Goal: Information Seeking & Learning: Learn about a topic

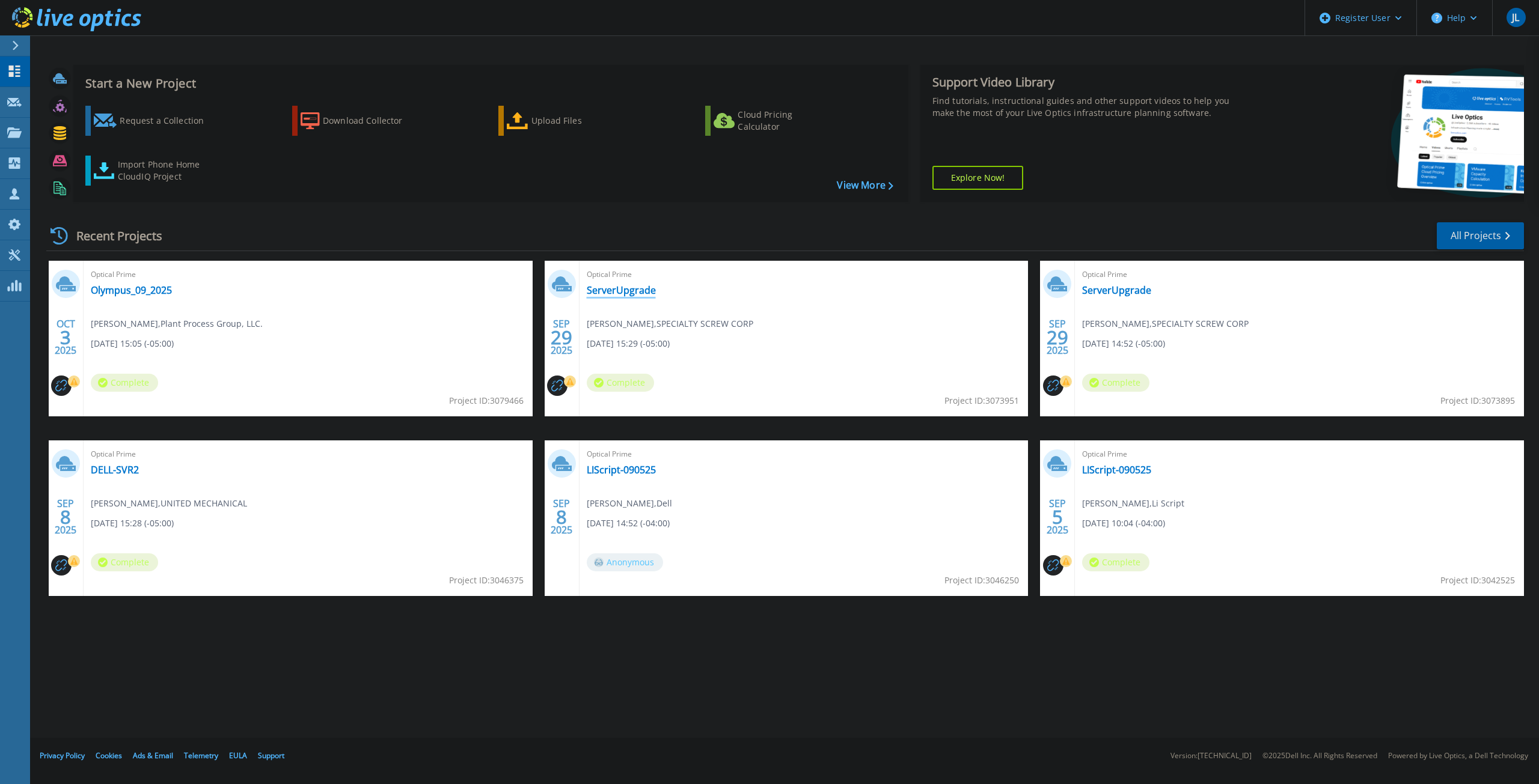
click at [608, 285] on link "ServerUpgrade" at bounding box center [622, 290] width 69 height 12
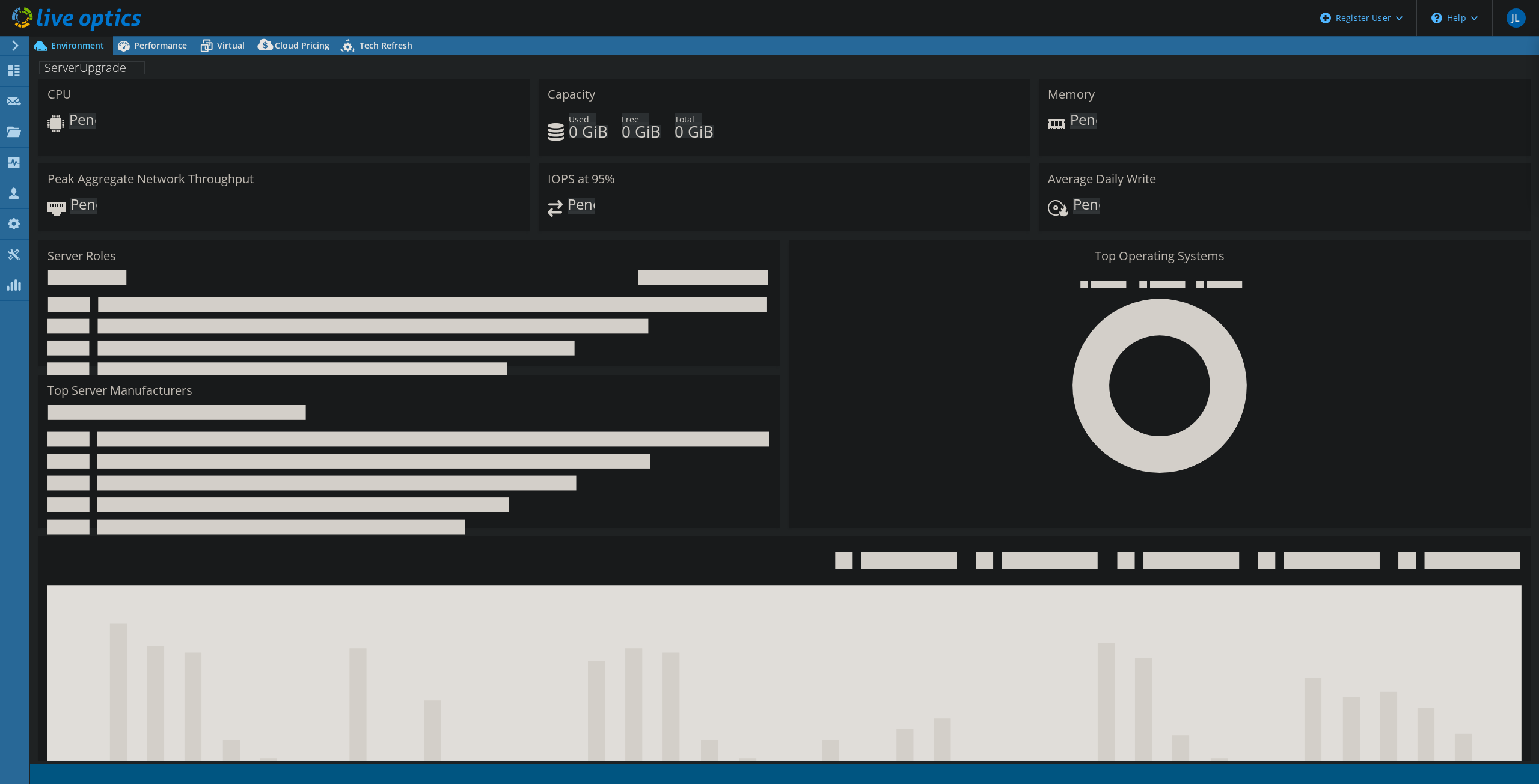
select select "USD"
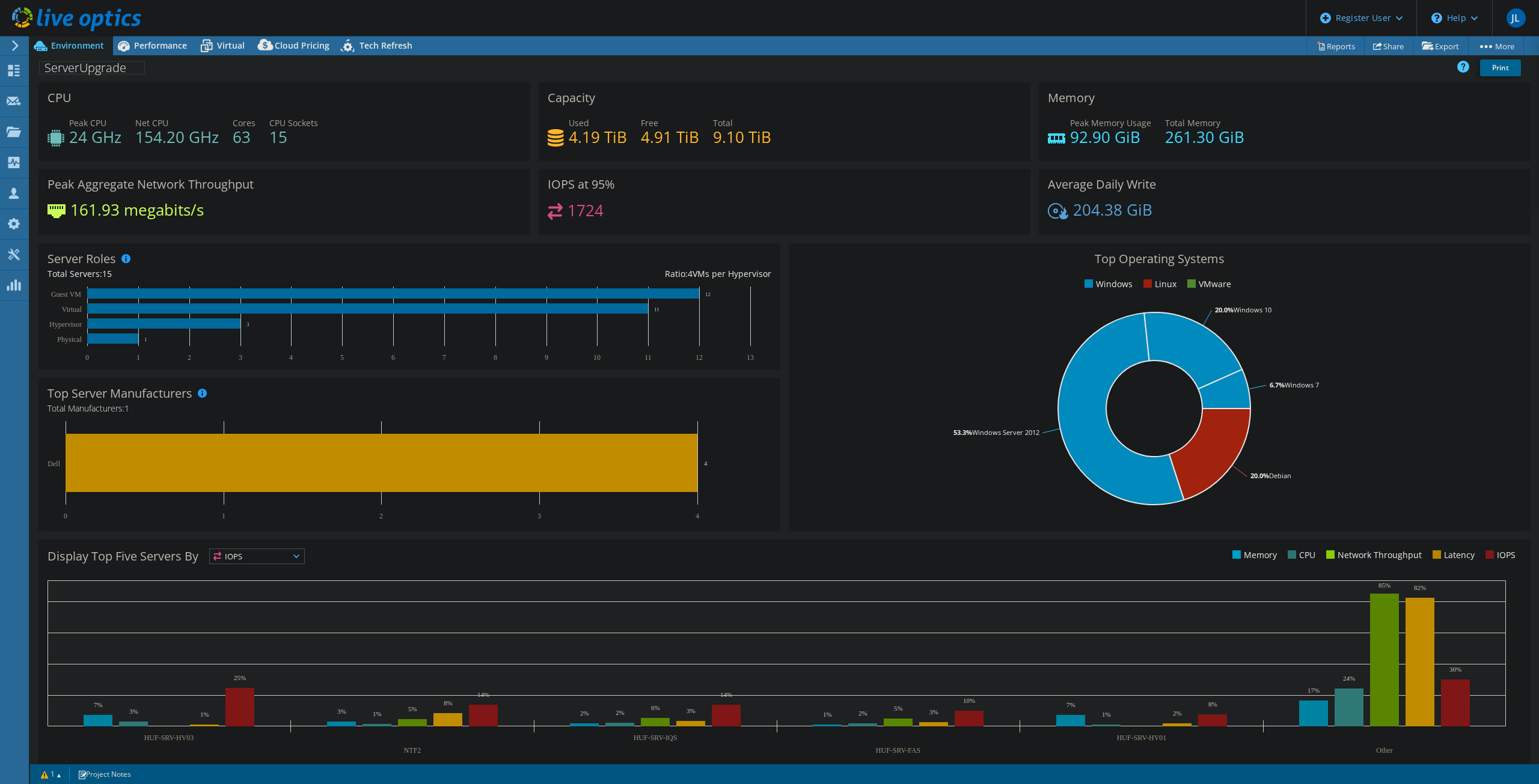
click at [284, 556] on span "IOPS" at bounding box center [256, 556] width 94 height 15
click at [272, 570] on li "IOPS" at bounding box center [256, 572] width 94 height 17
drag, startPoint x: 1256, startPoint y: 147, endPoint x: 1060, endPoint y: 144, distance: 196.0
click at [1060, 144] on div "Peak Memory Usage 92.90 GiB Total Memory 261.30 GiB" at bounding box center [1285, 136] width 474 height 39
click at [161, 46] on span "Performance" at bounding box center [160, 45] width 53 height 12
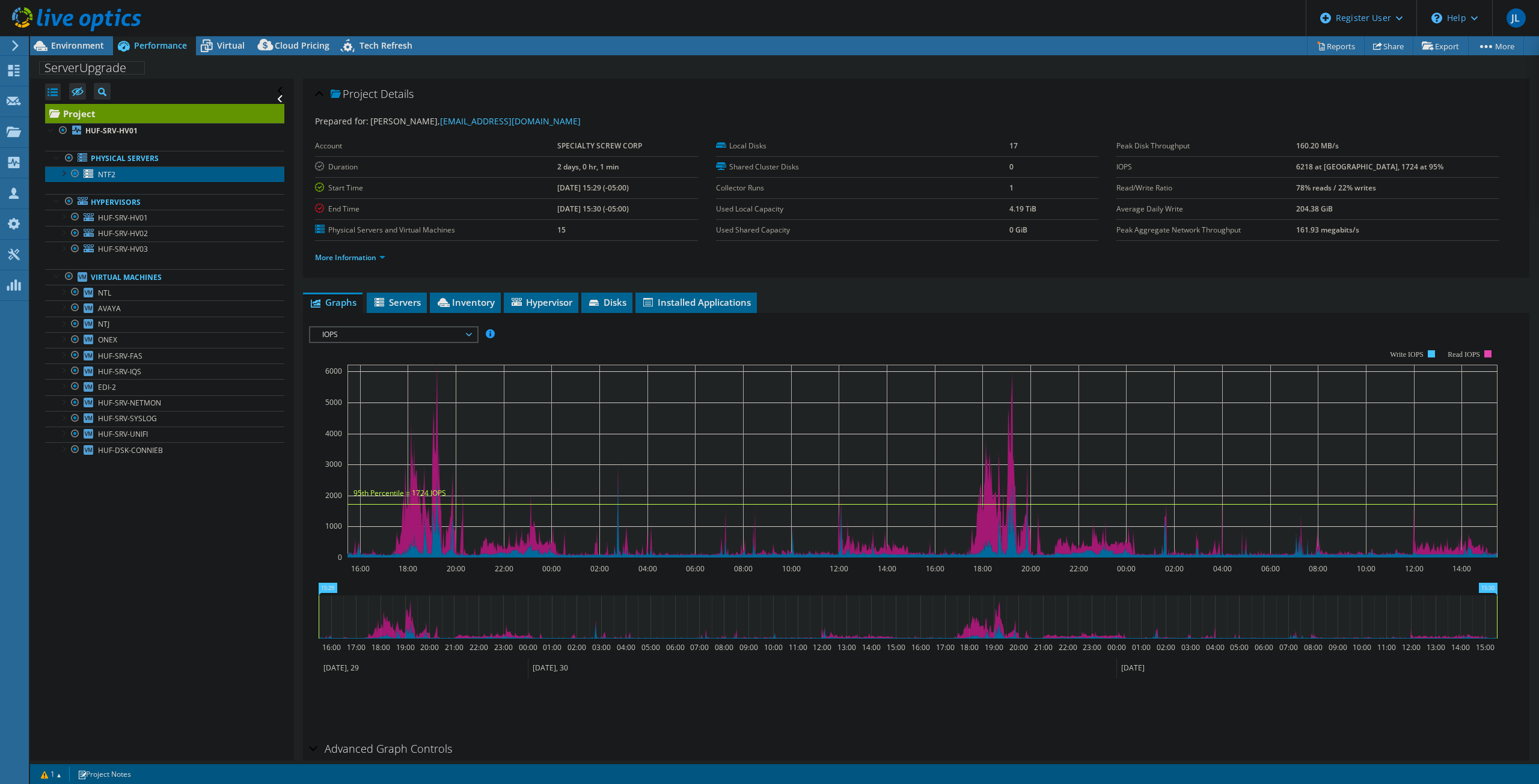
click at [126, 177] on link "NTF2" at bounding box center [165, 174] width 239 height 16
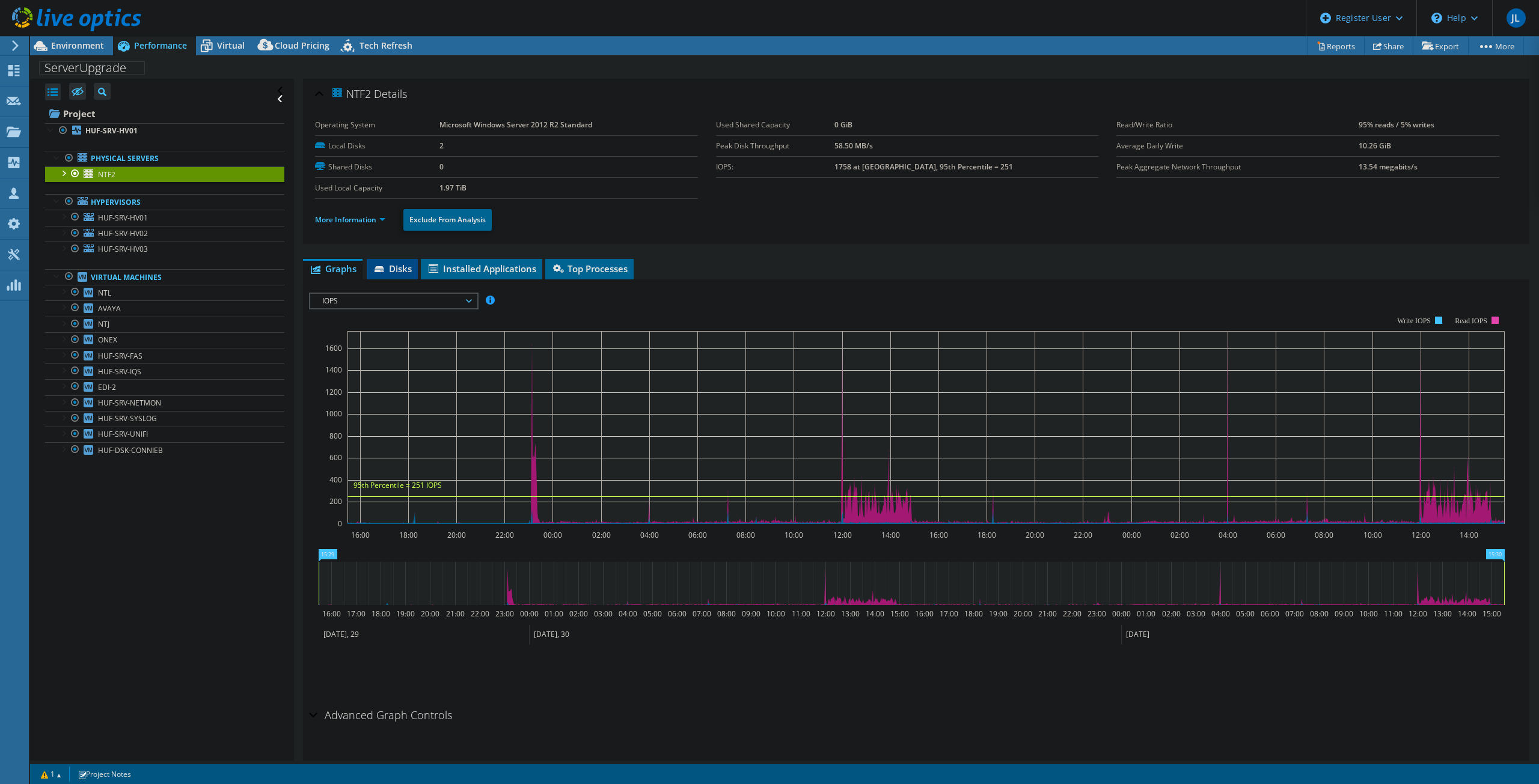
click at [401, 264] on span "Disks" at bounding box center [392, 268] width 39 height 12
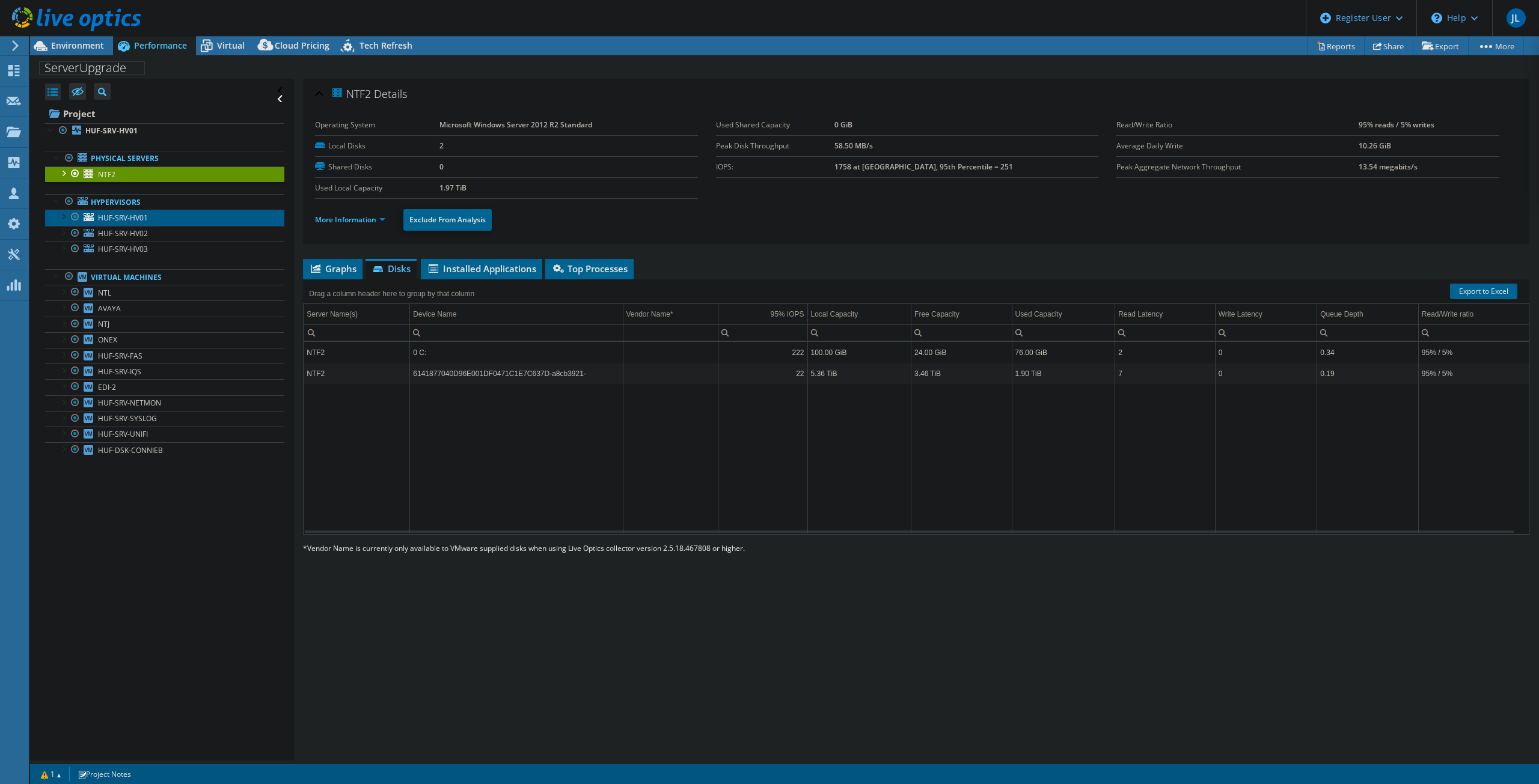
click at [140, 219] on span "HUF-SRV-HV01" at bounding box center [123, 217] width 50 height 10
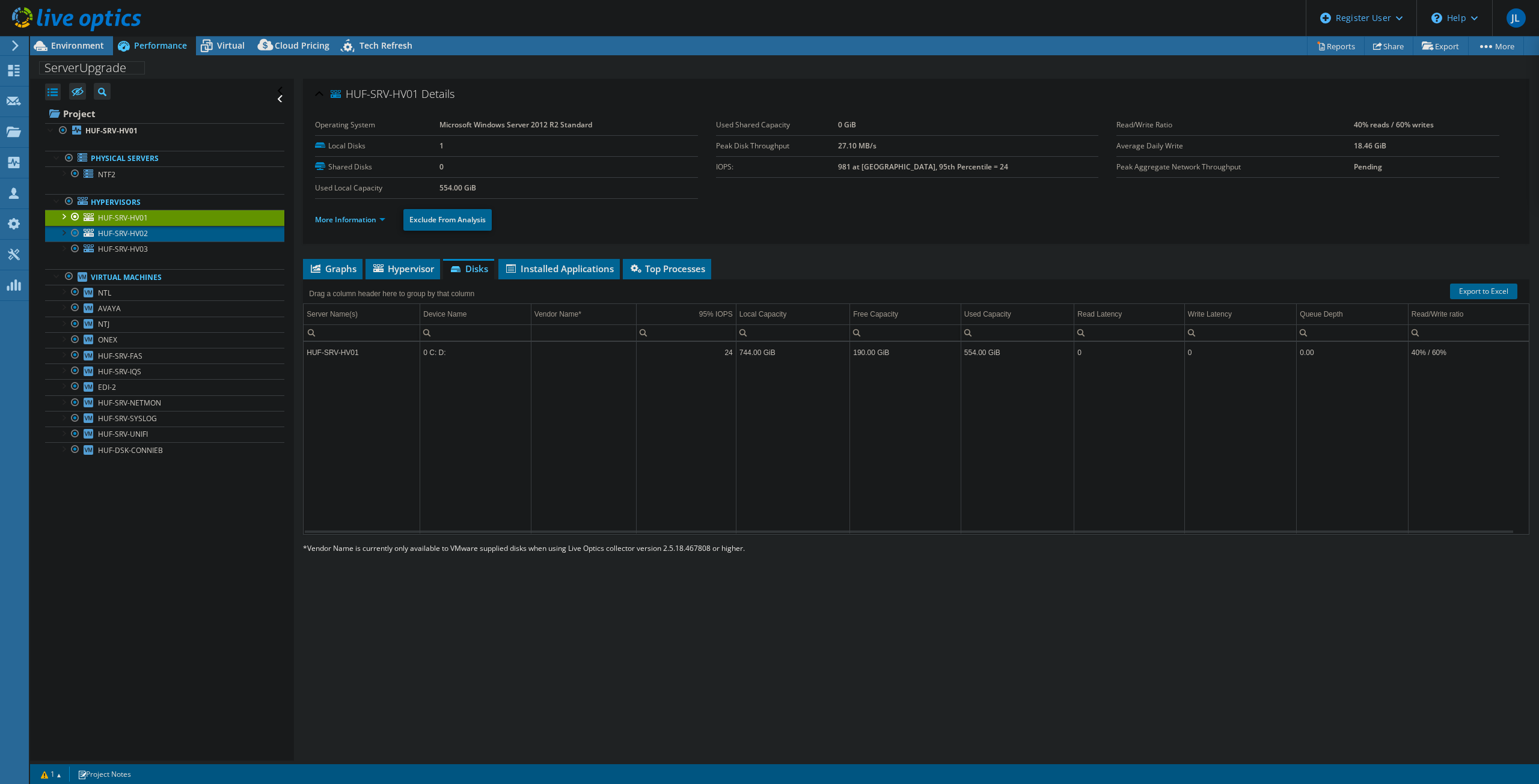
click at [133, 237] on span "HUF-SRV-HV02" at bounding box center [123, 233] width 50 height 10
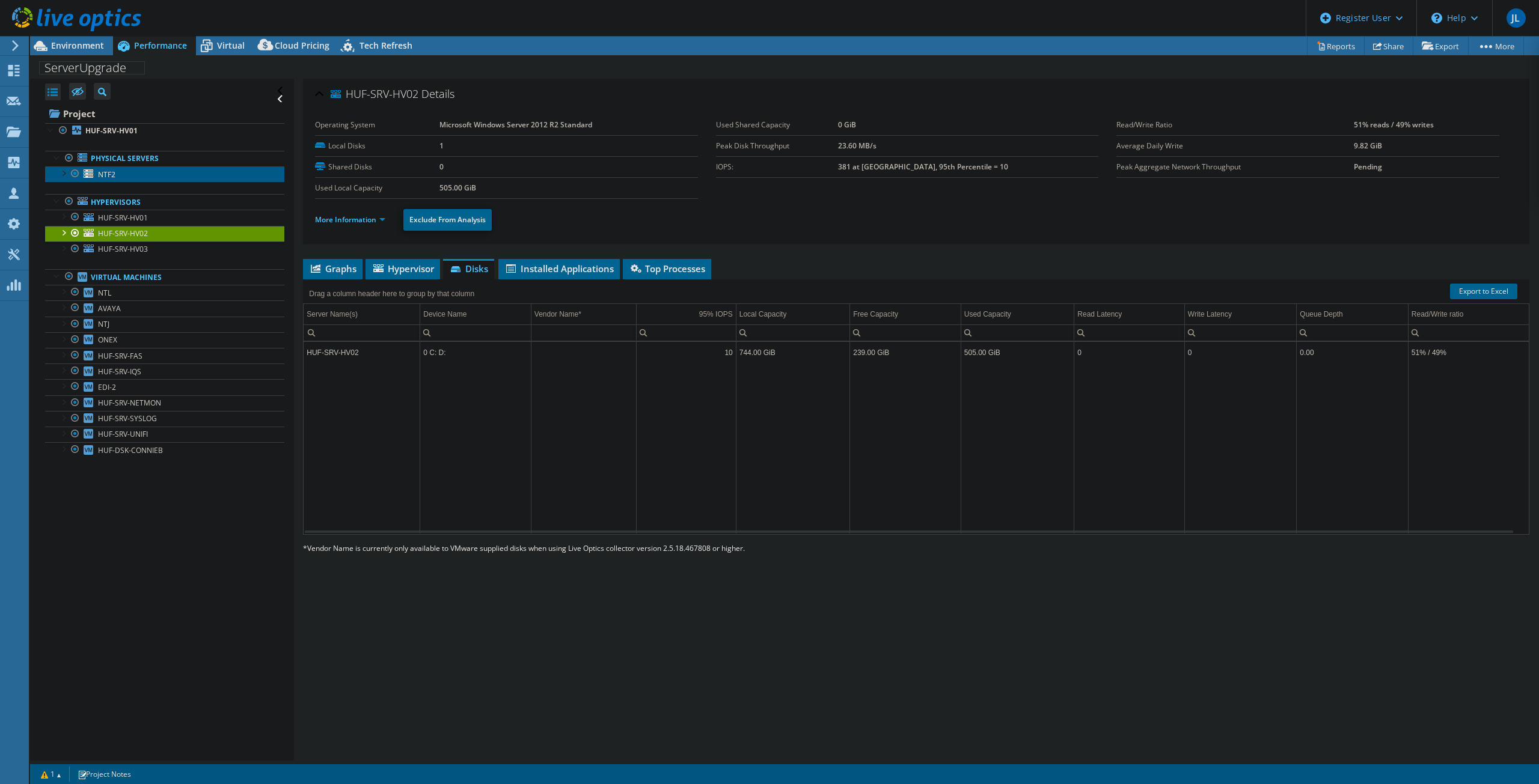
click at [135, 174] on link "NTF2" at bounding box center [165, 174] width 239 height 16
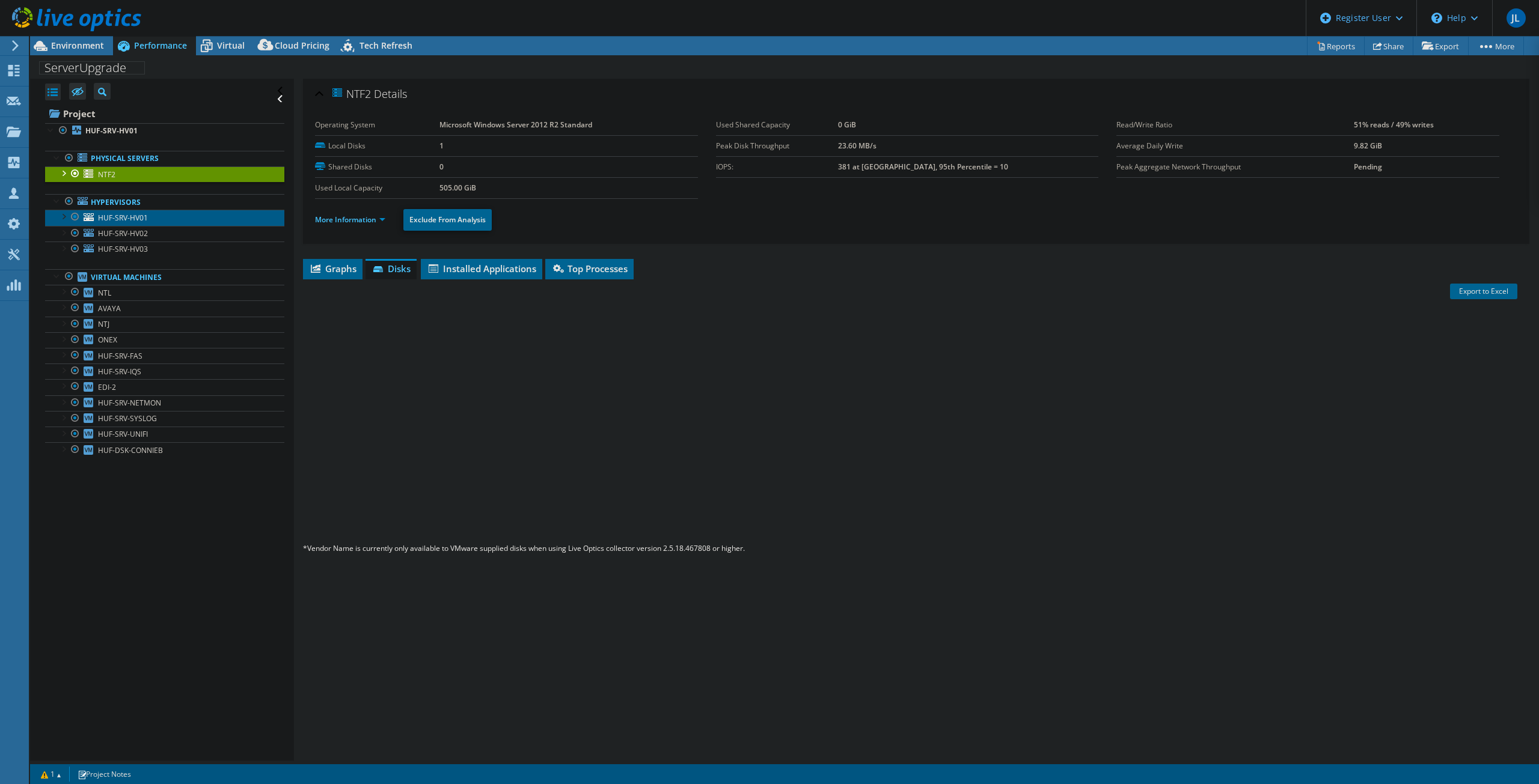
click at [130, 214] on span "HUF-SRV-HV01" at bounding box center [123, 217] width 50 height 10
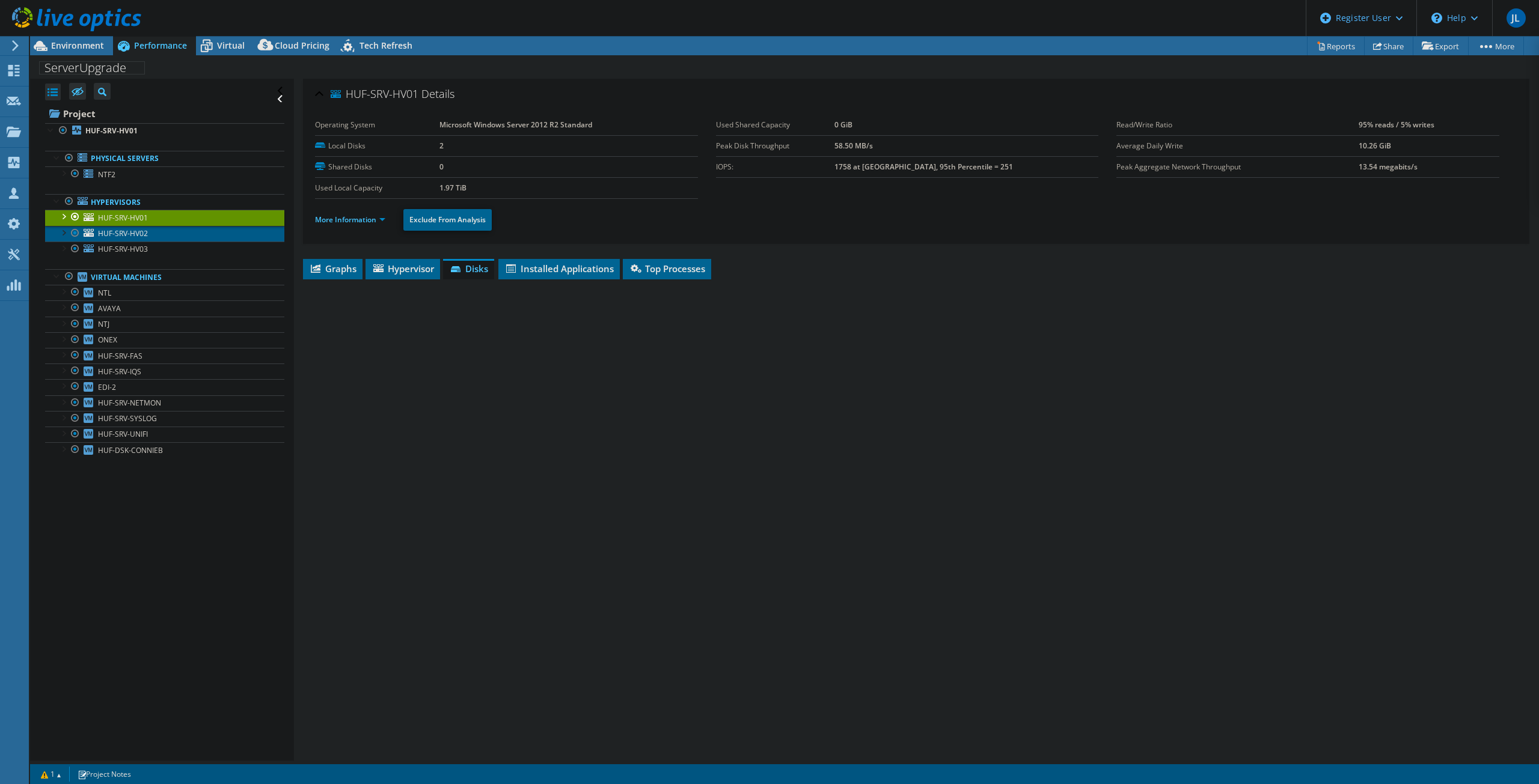
click at [132, 235] on span "HUF-SRV-HV02" at bounding box center [123, 233] width 50 height 10
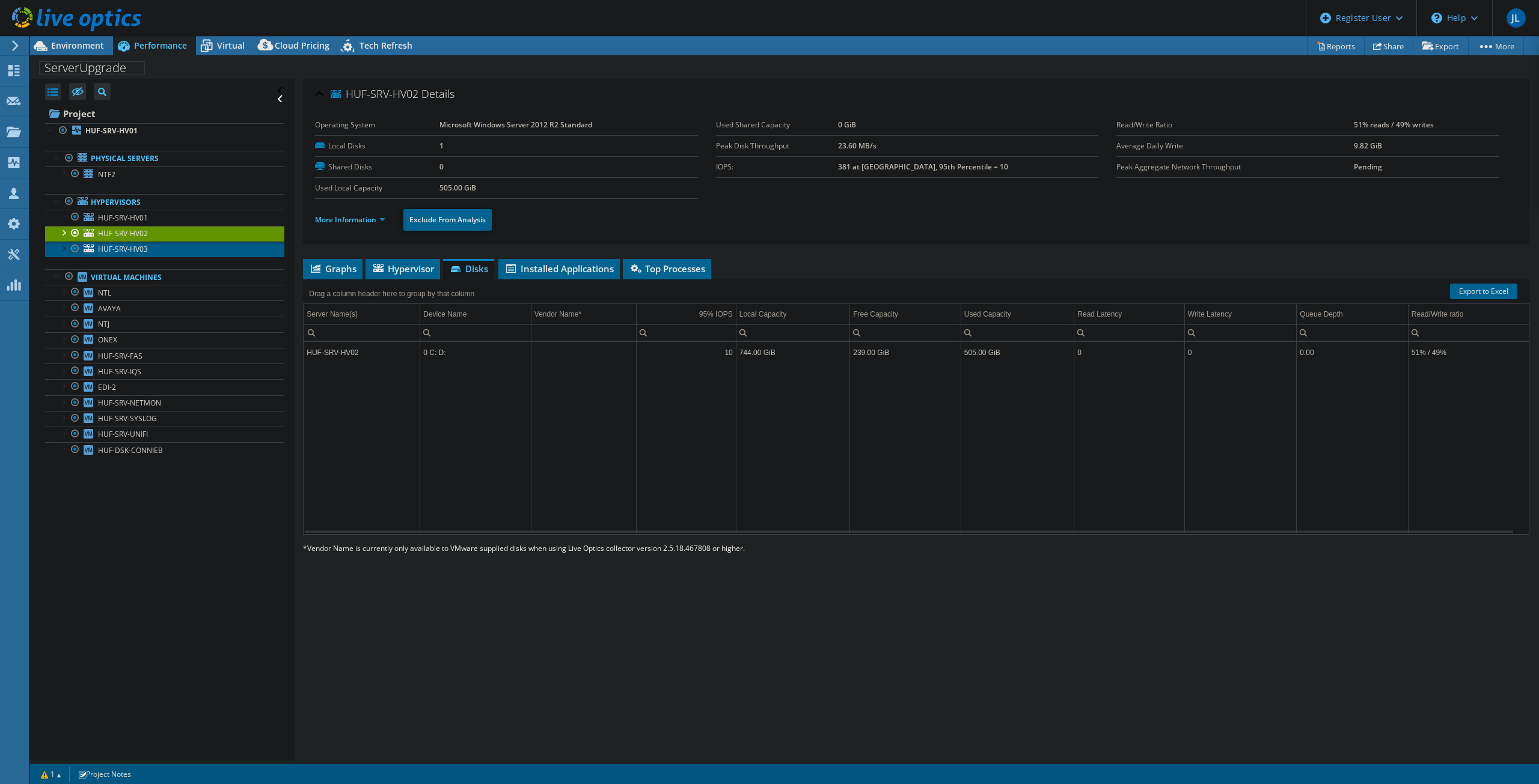
click at [134, 253] on span "HUF-SRV-HV03" at bounding box center [123, 249] width 50 height 10
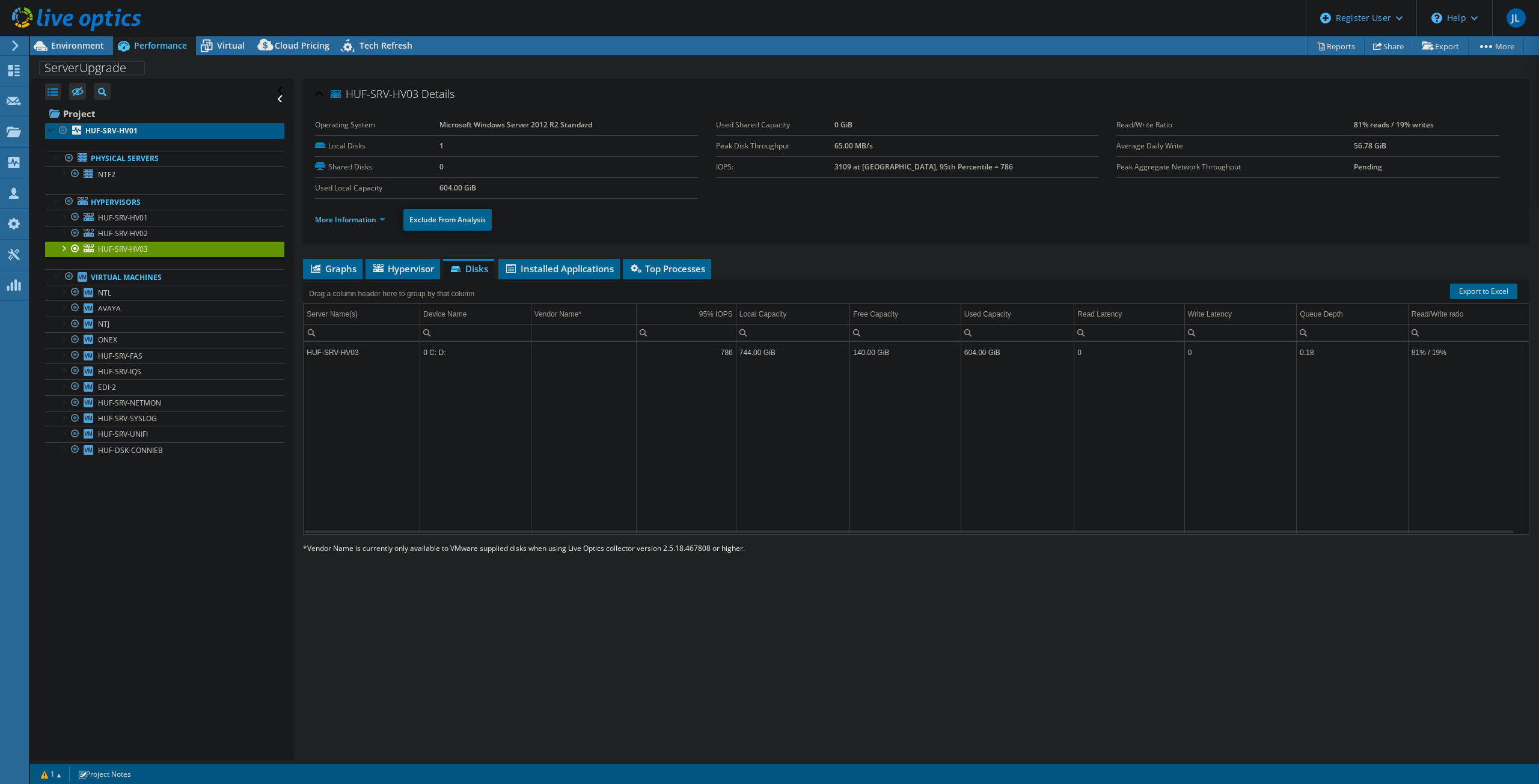
click at [107, 134] on b "HUF-SRV-HV01" at bounding box center [112, 131] width 52 height 10
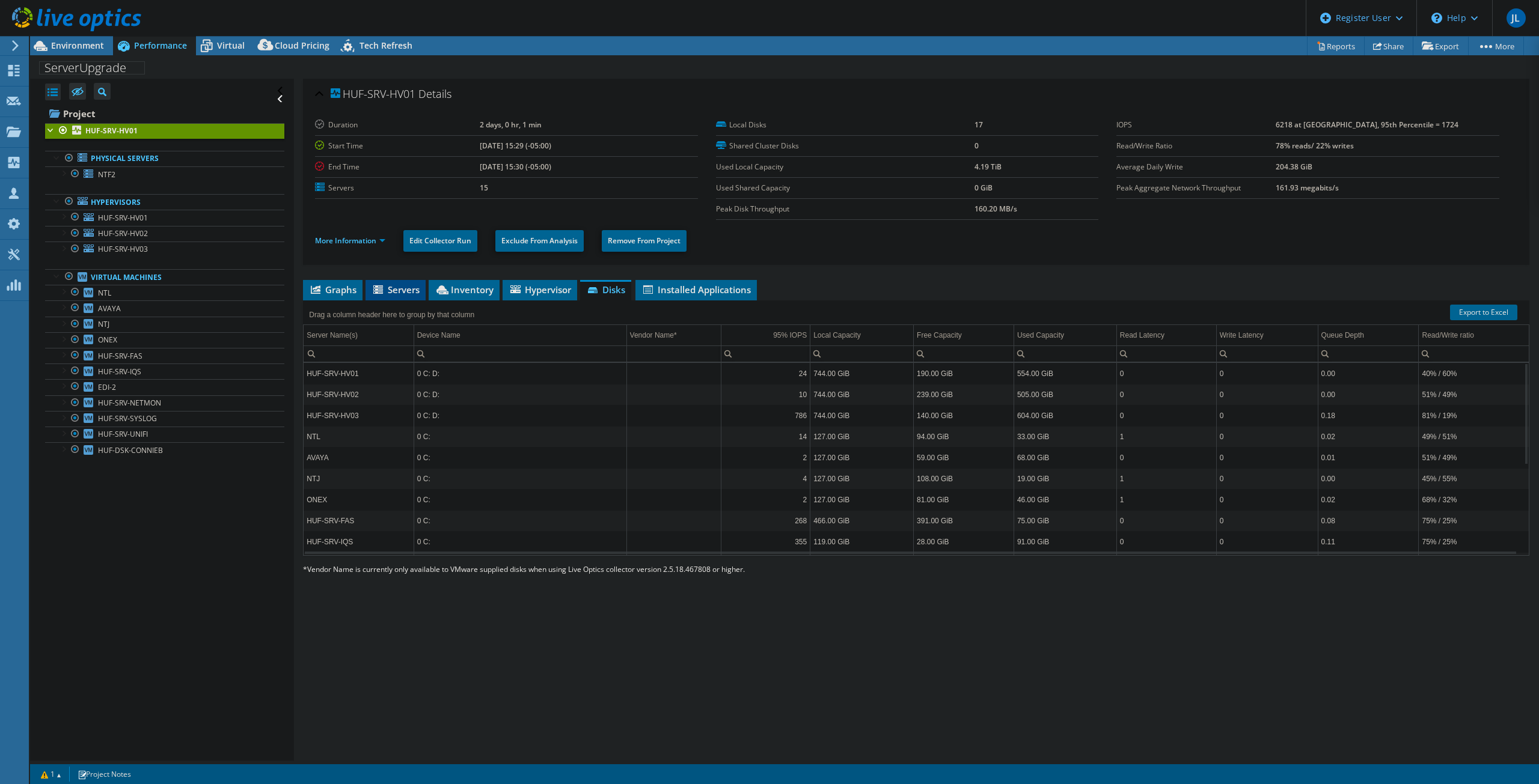
click at [408, 291] on span "Servers" at bounding box center [396, 290] width 48 height 12
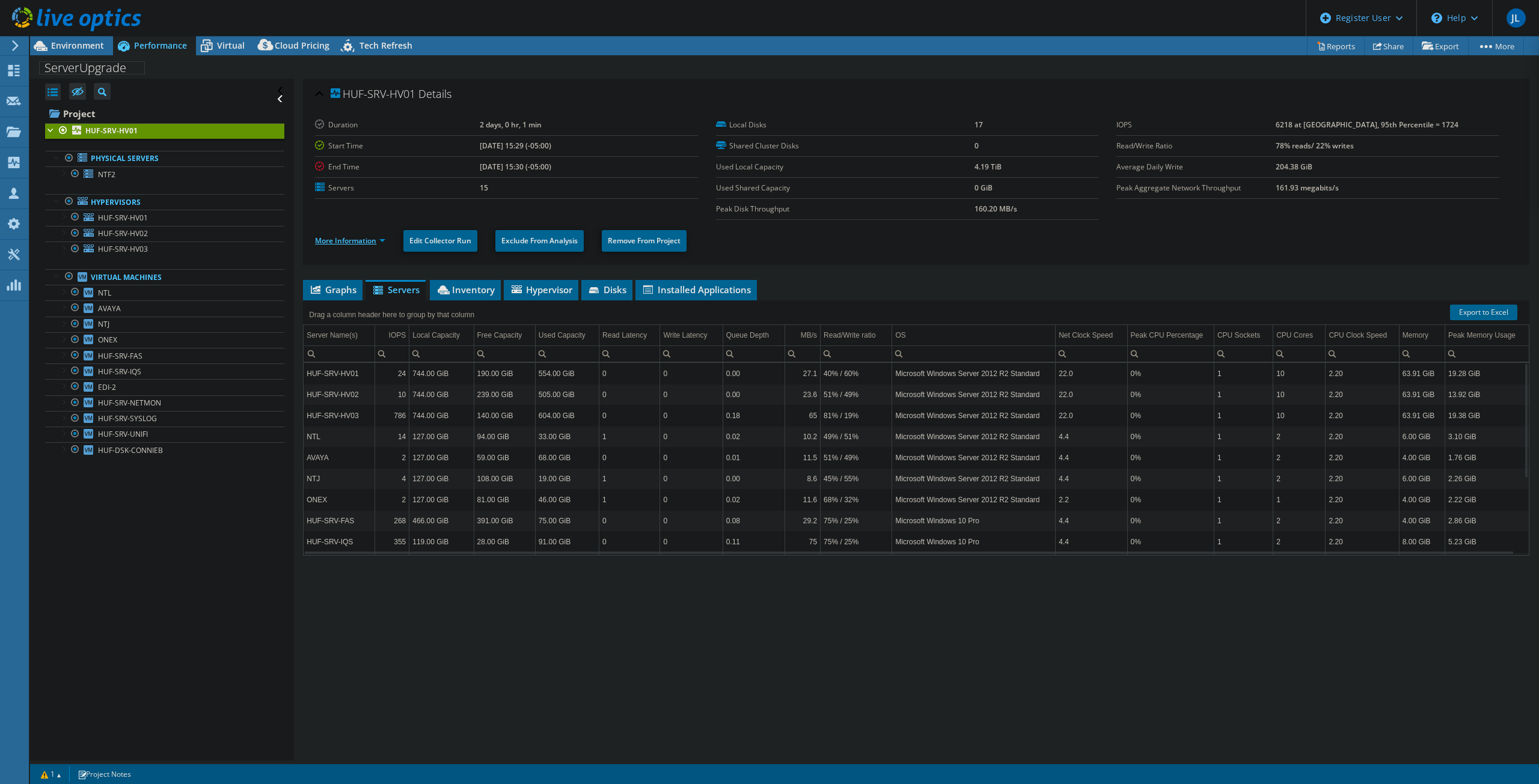
click at [358, 245] on link "More Information" at bounding box center [351, 240] width 70 height 10
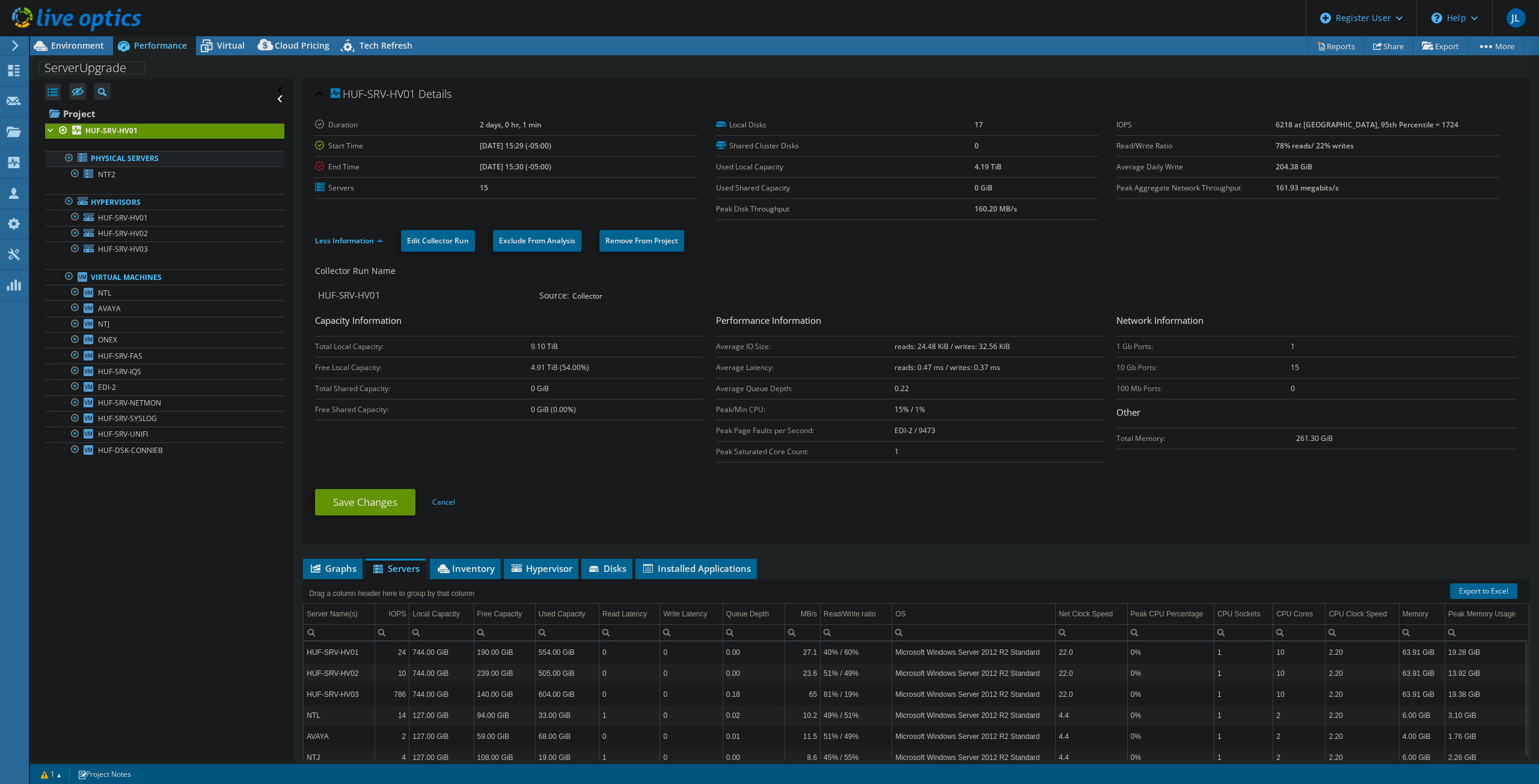
click at [142, 162] on link "Physical Servers" at bounding box center [165, 159] width 239 height 16
click at [136, 173] on link "NTF2" at bounding box center [165, 174] width 239 height 16
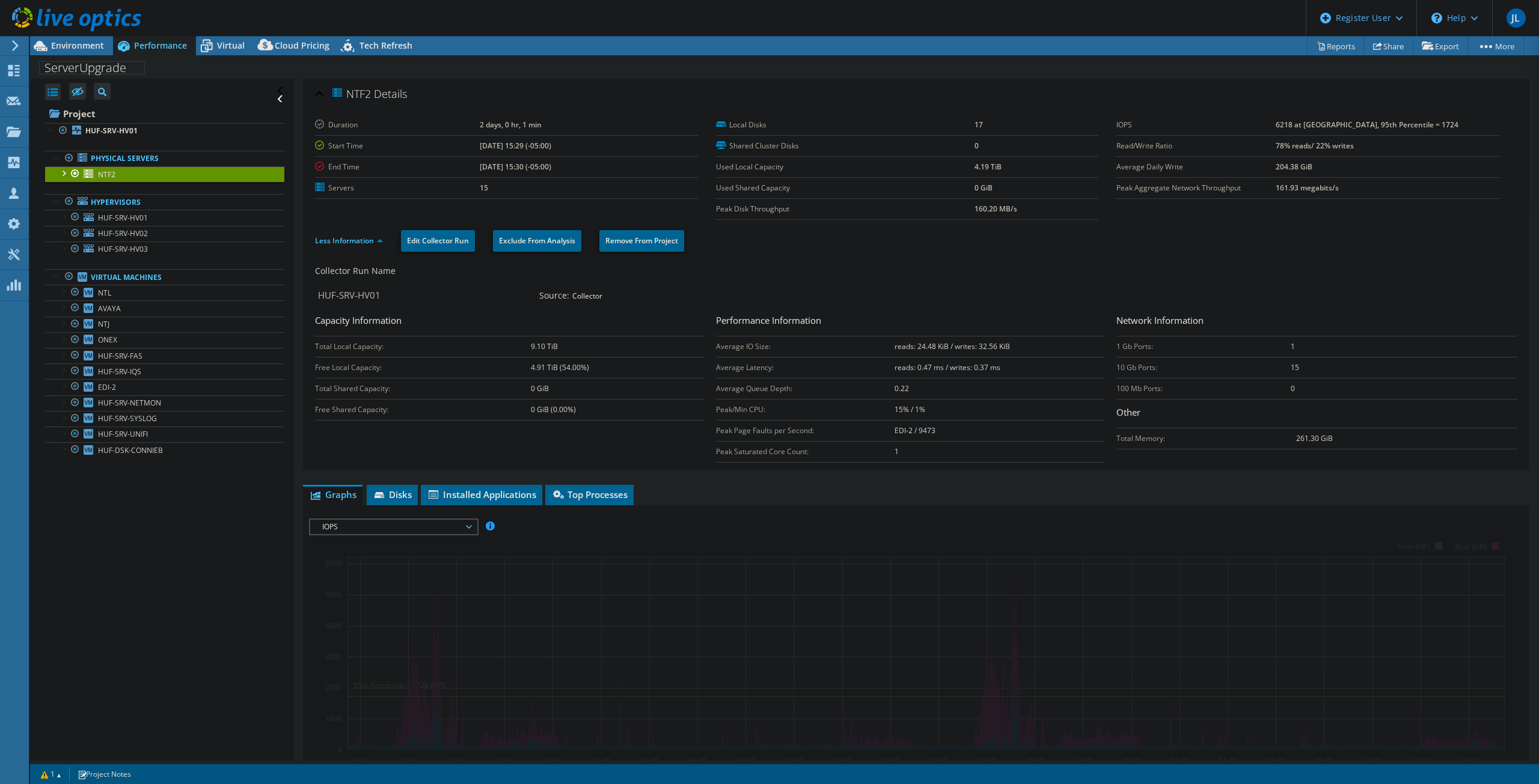
click at [80, 48] on span "Environment" at bounding box center [77, 45] width 53 height 12
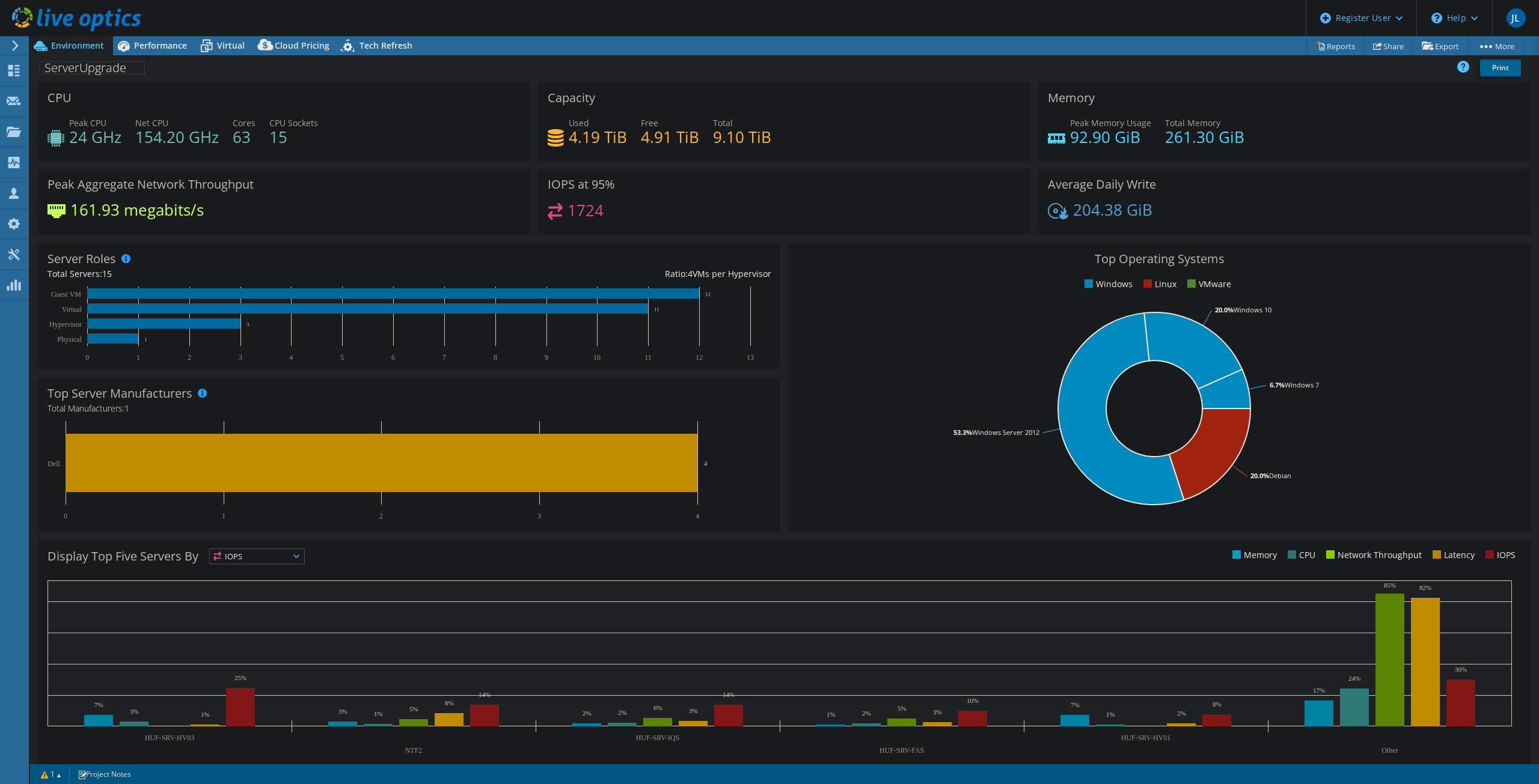
click at [151, 341] on rect at bounding box center [404, 324] width 713 height 75
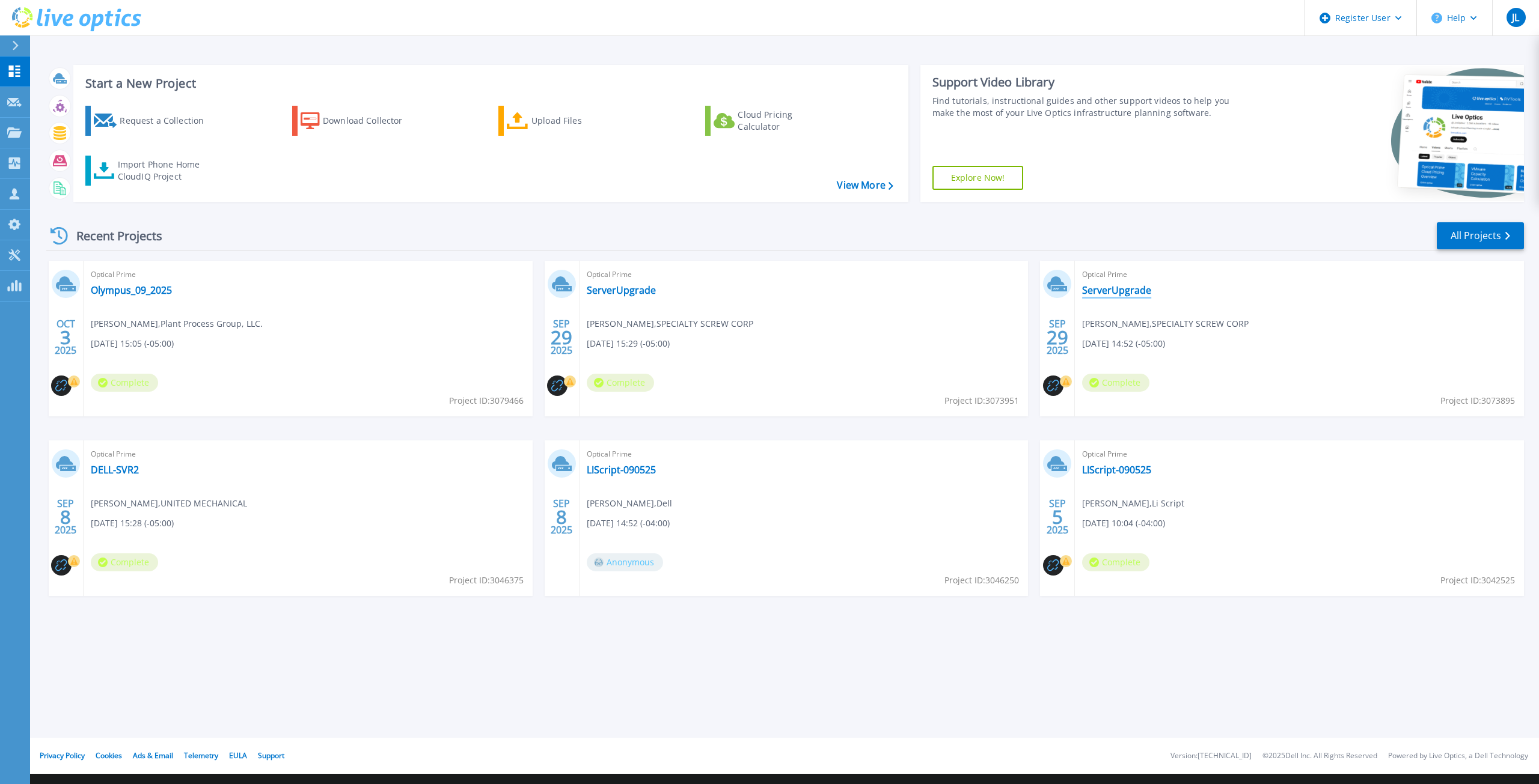
click at [1111, 287] on link "ServerUpgrade" at bounding box center [1117, 290] width 69 height 12
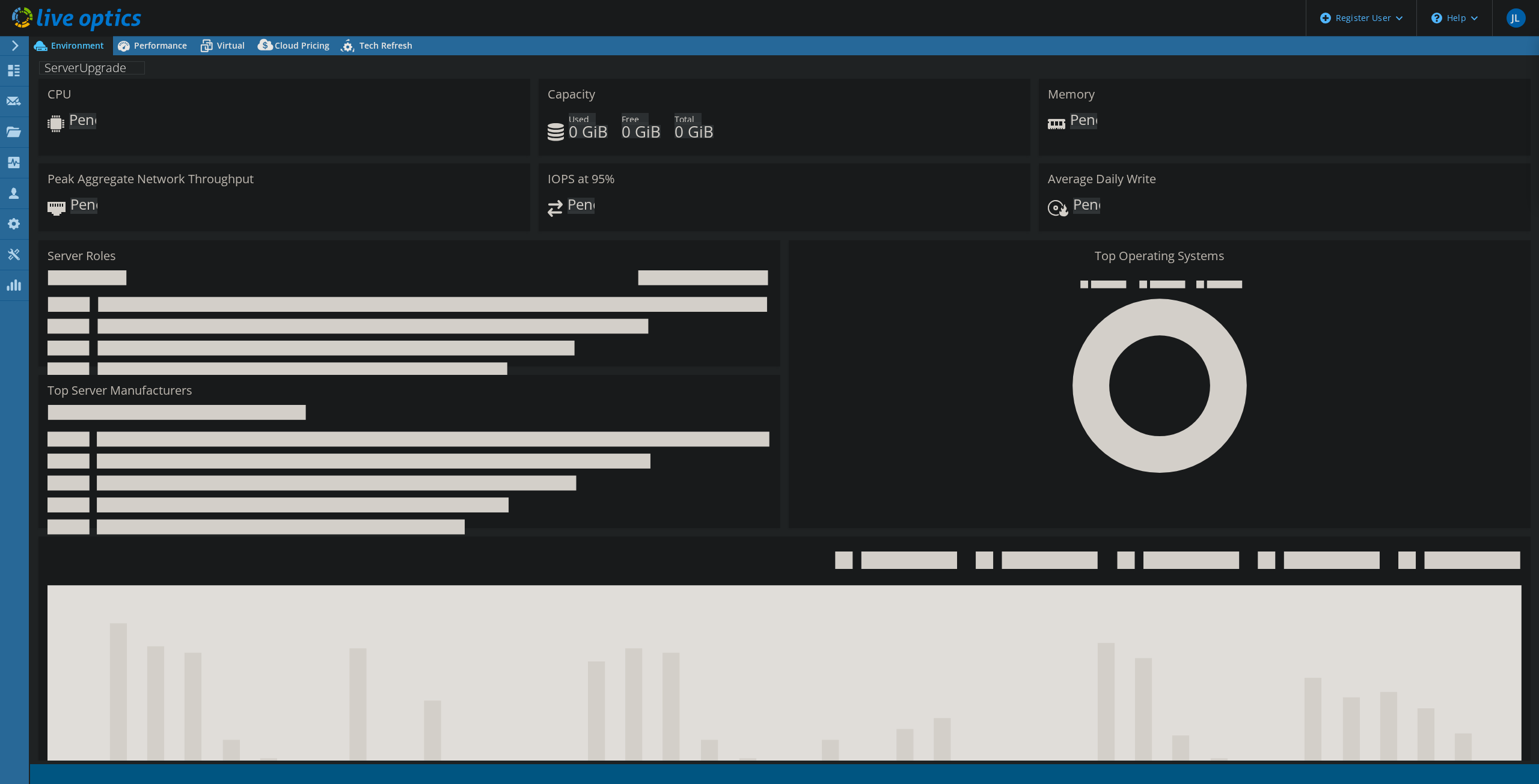
select select "USD"
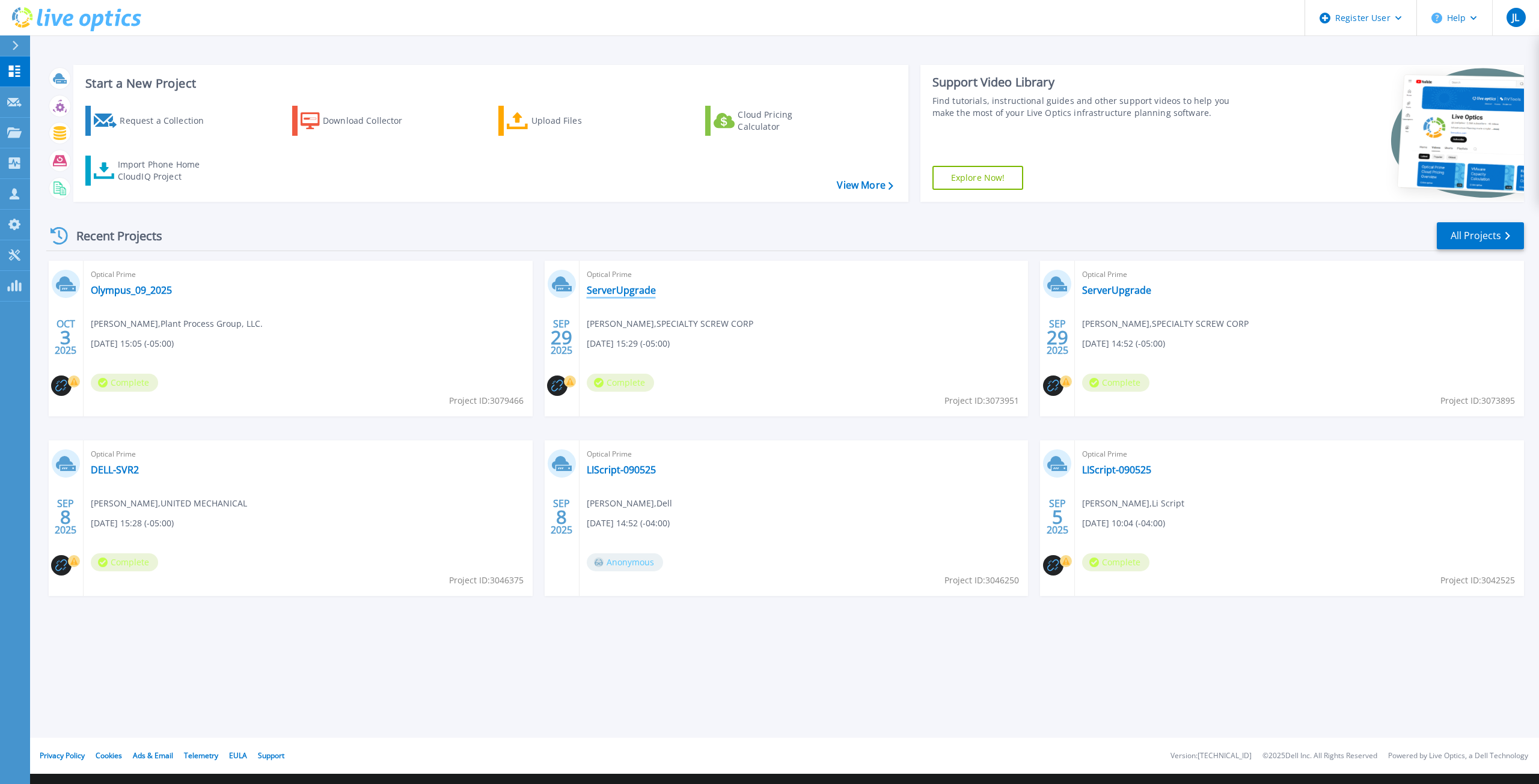
click at [626, 291] on link "ServerUpgrade" at bounding box center [622, 290] width 69 height 12
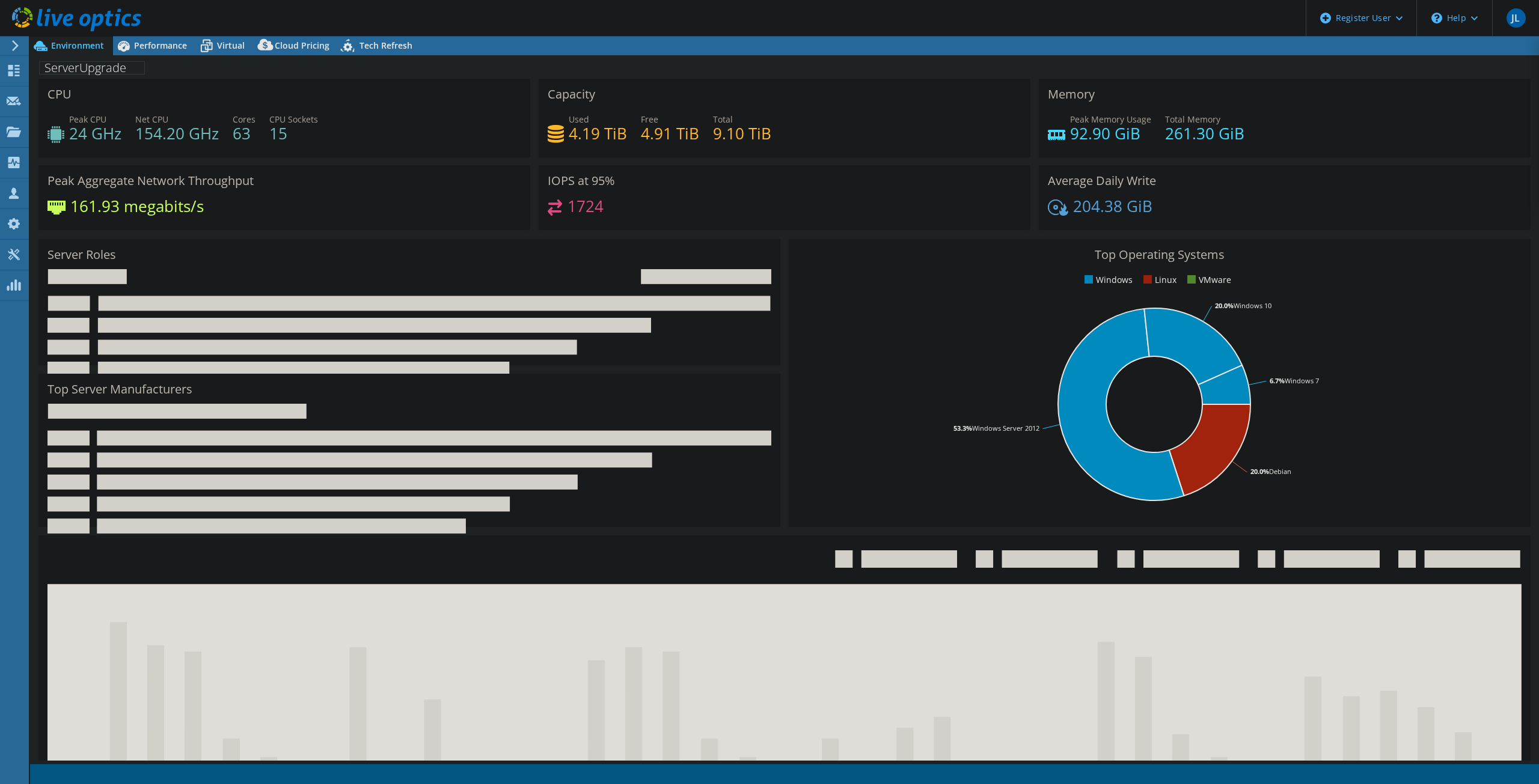
select select "USD"
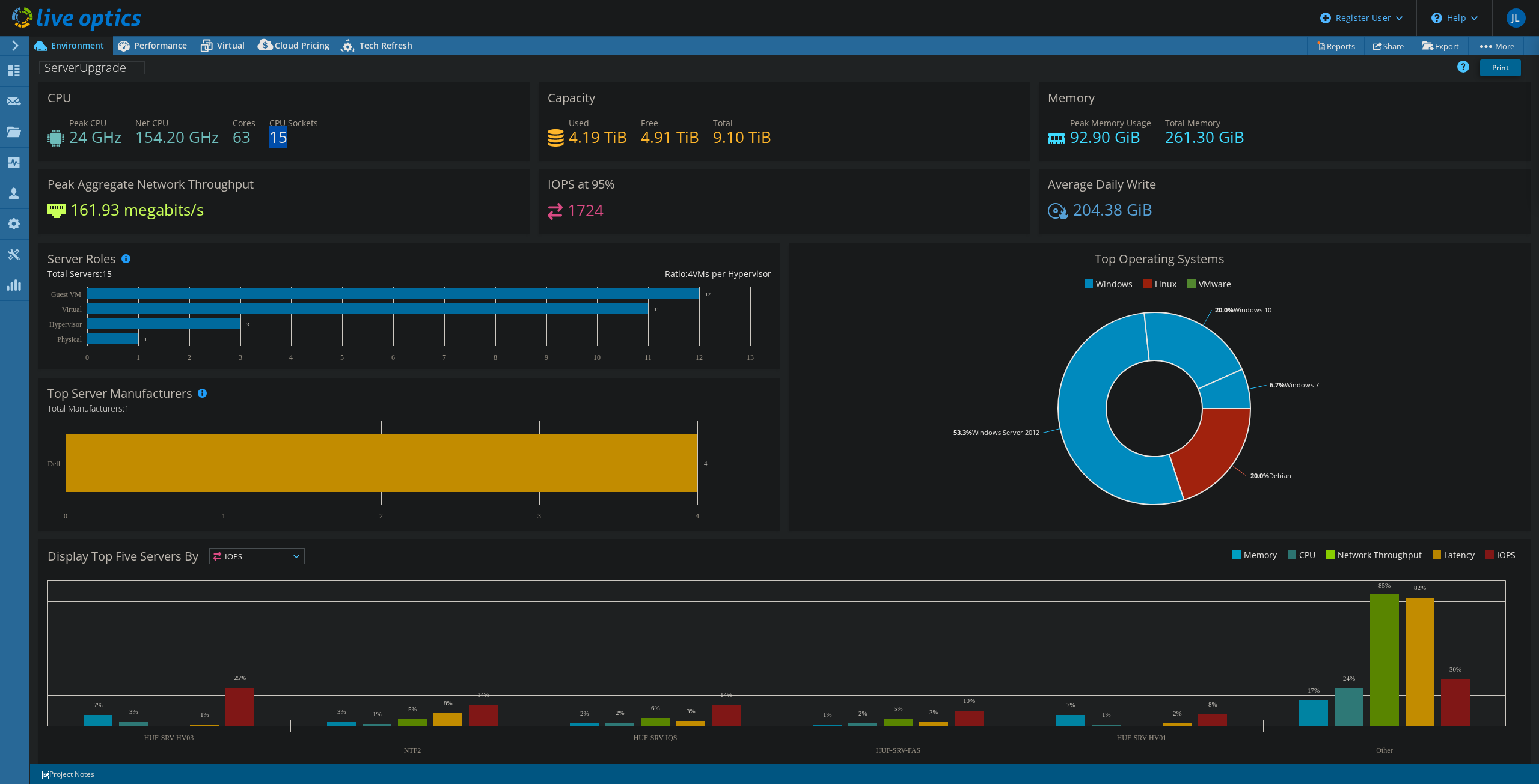
drag, startPoint x: 298, startPoint y: 146, endPoint x: 272, endPoint y: 145, distance: 26.0
click at [272, 145] on div "Peak CPU 24 GHz Net CPU 154.20 GHz Cores 63 CPU Sockets 15" at bounding box center [284, 136] width 474 height 39
click at [464, 125] on div "Peak CPU 24 GHz Net CPU 154.20 GHz Cores 63 CPU Sockets 15" at bounding box center [284, 136] width 474 height 39
click at [147, 49] on span "Performance" at bounding box center [160, 45] width 53 height 12
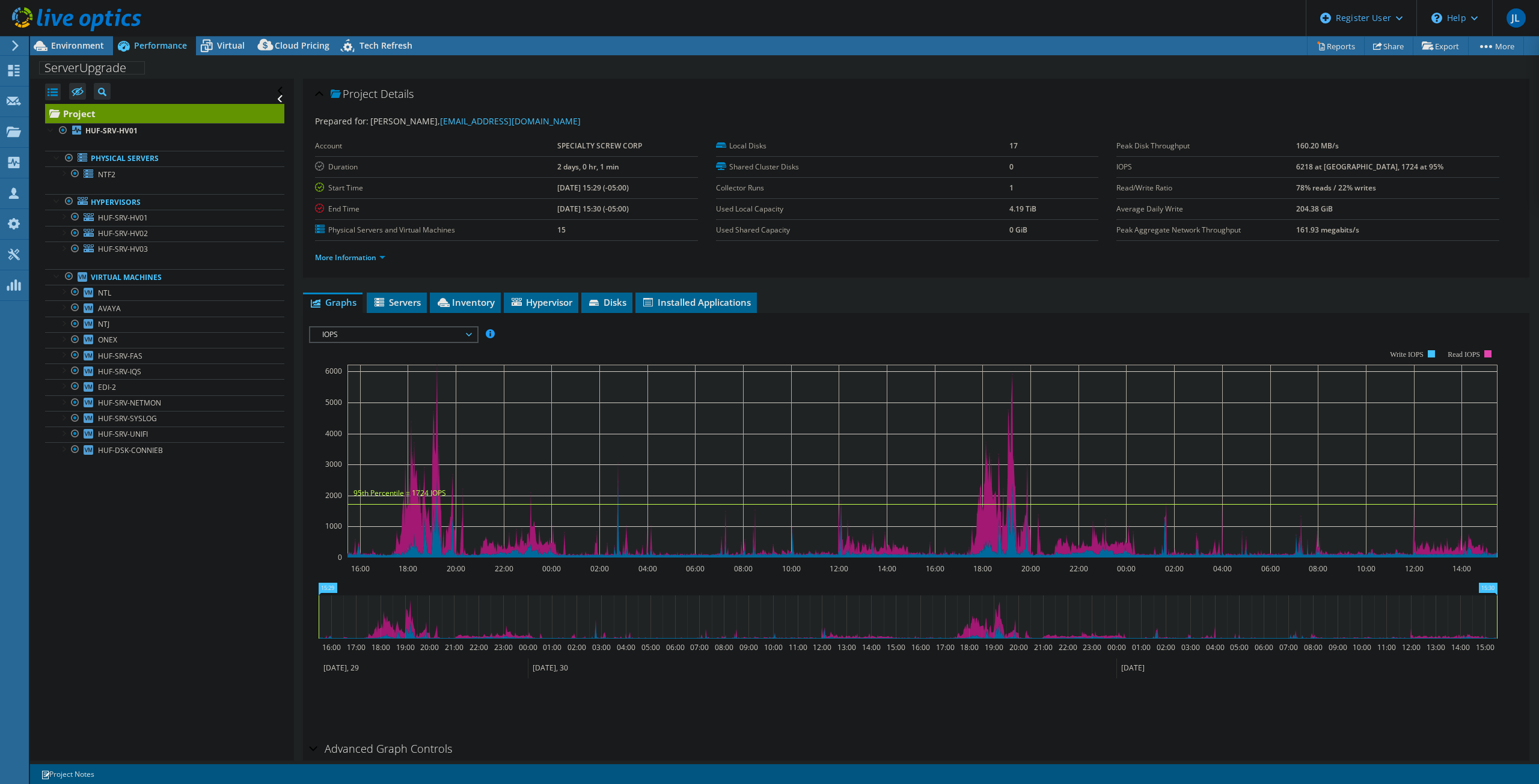
click at [219, 499] on div "Open All Close All Hide Excluded Nodes Project Tree Filter" at bounding box center [161, 420] width 263 height 682
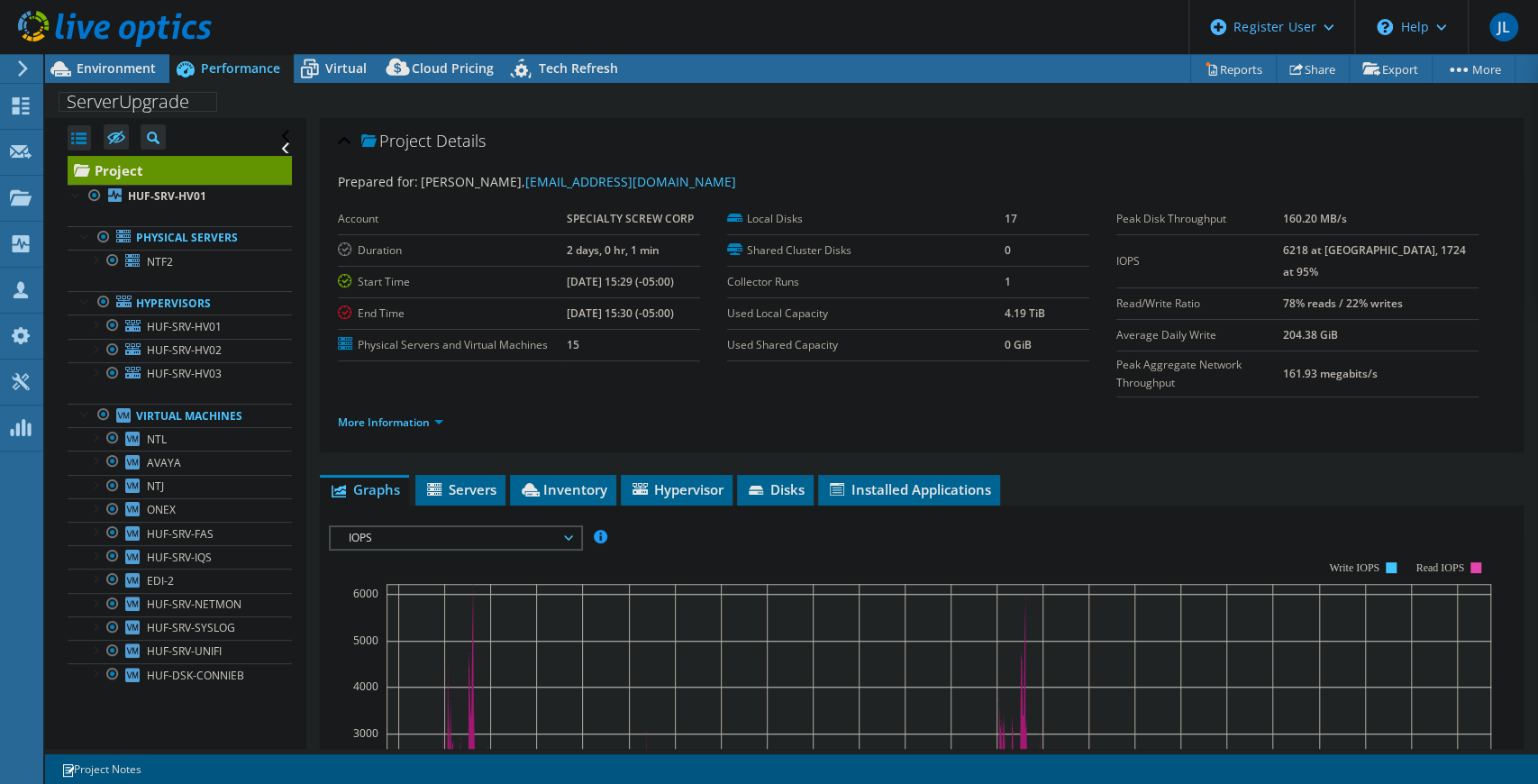
drag, startPoint x: 309, startPoint y: 399, endPoint x: 309, endPoint y: 339, distance: 60.0
click at [309, 339] on div "Project Details Prepared for: [PERSON_NAME], [EMAIL_ADDRESS][DOMAIN_NAME] Accou…" at bounding box center [922, 692] width 1231 height 1147
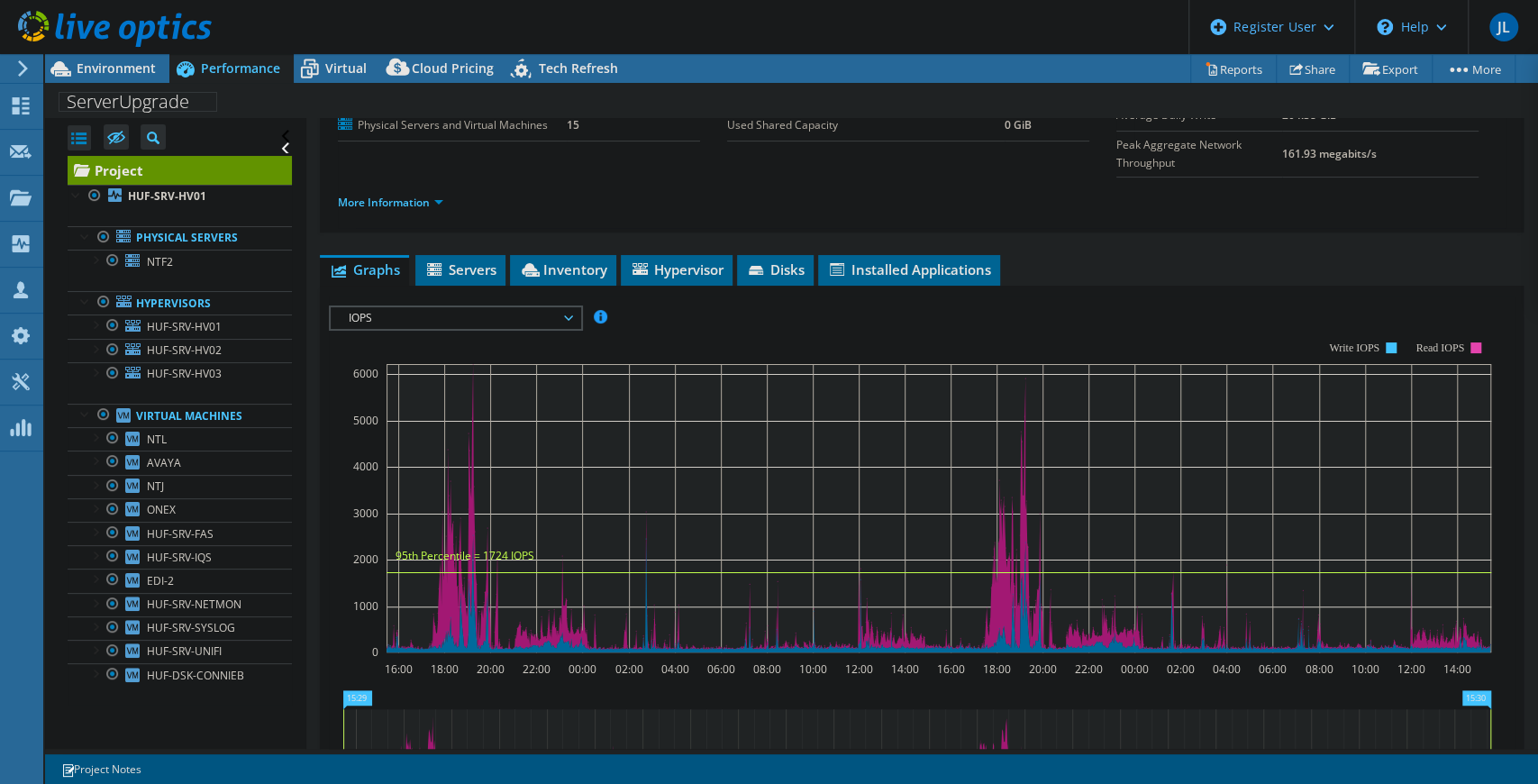
click at [565, 307] on span "IOPS" at bounding box center [455, 318] width 231 height 22
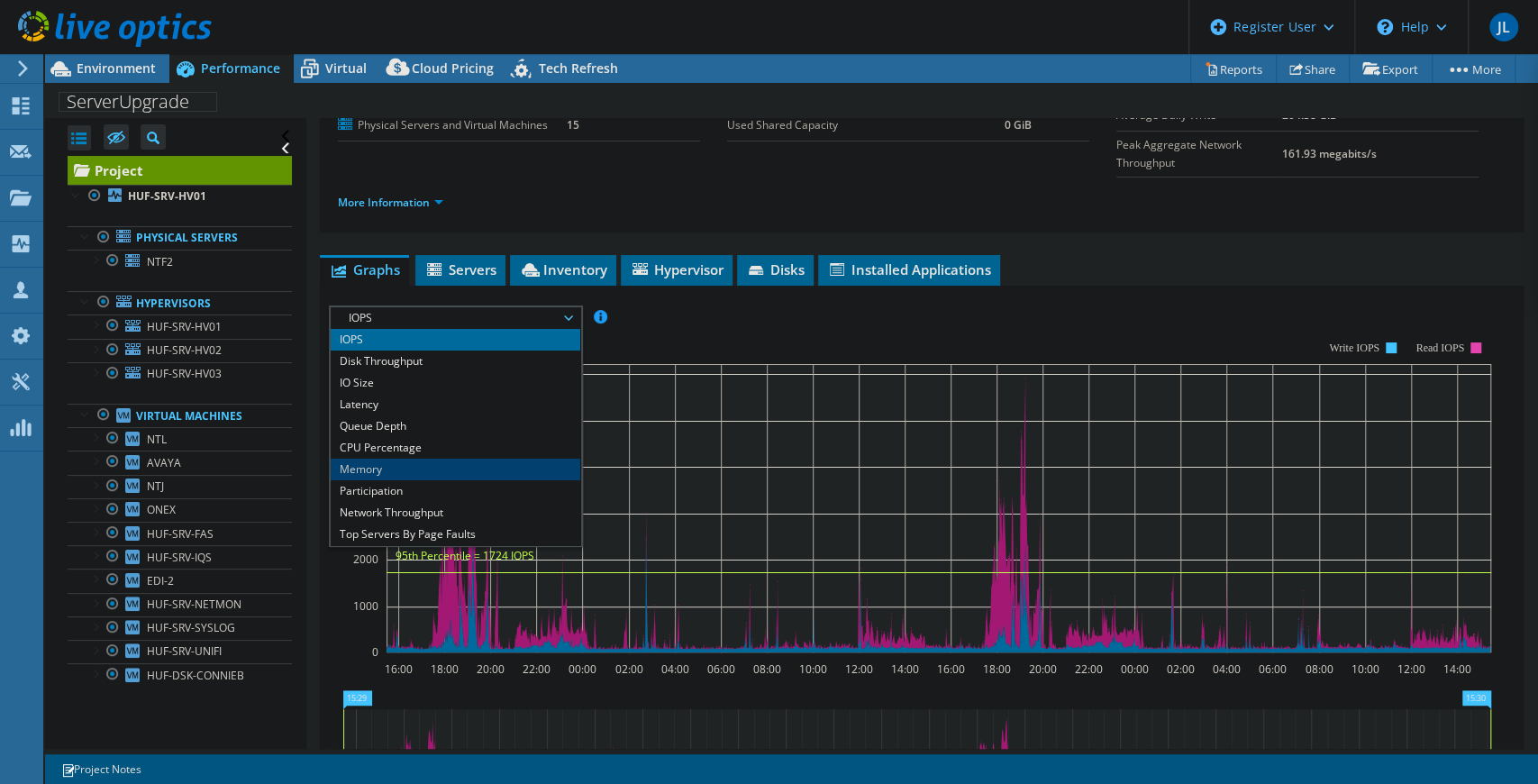
click at [443, 459] on li "Memory" at bounding box center [455, 470] width 250 height 22
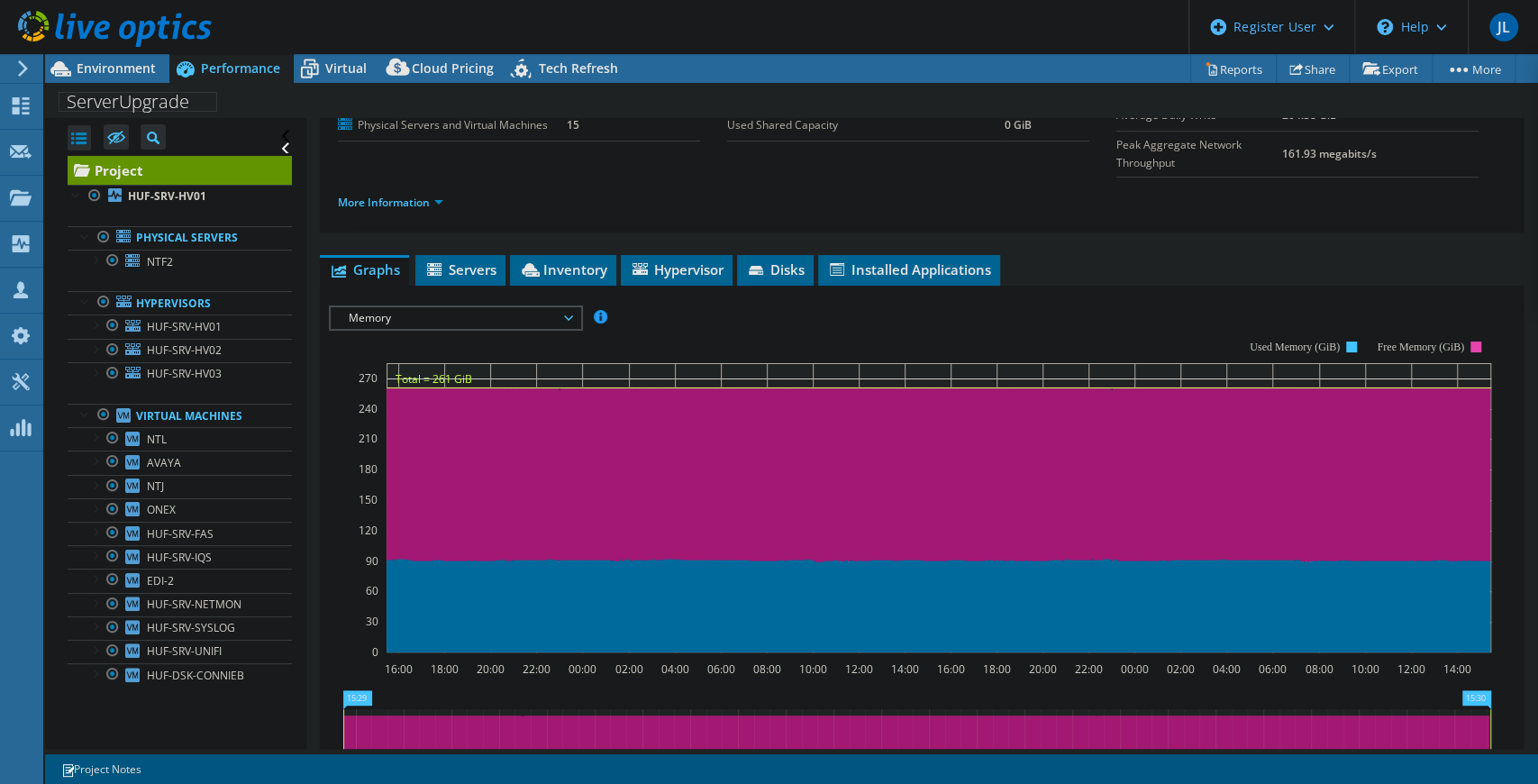
click at [527, 307] on span "Memory" at bounding box center [455, 318] width 231 height 22
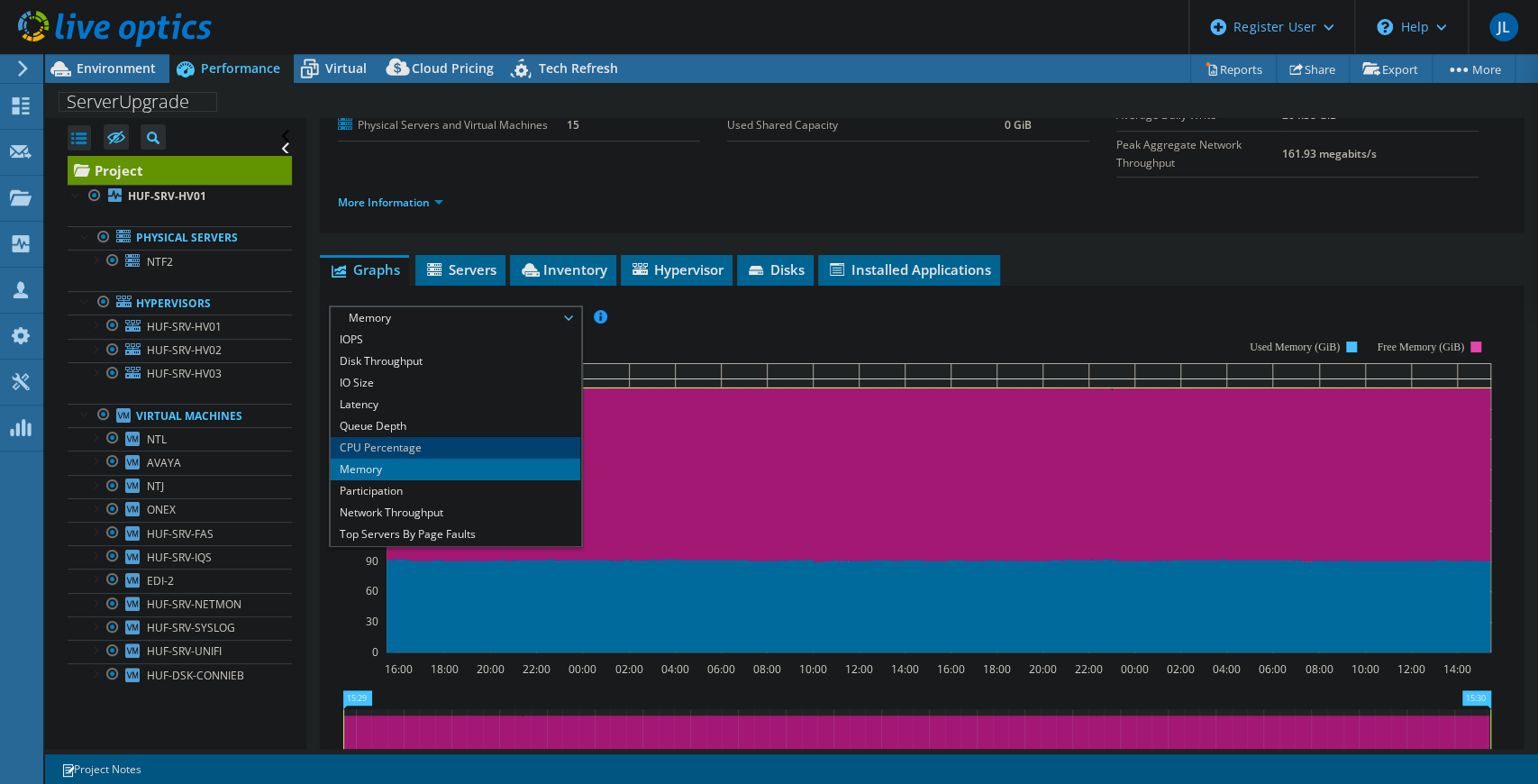
click at [477, 437] on li "CPU Percentage" at bounding box center [455, 448] width 250 height 22
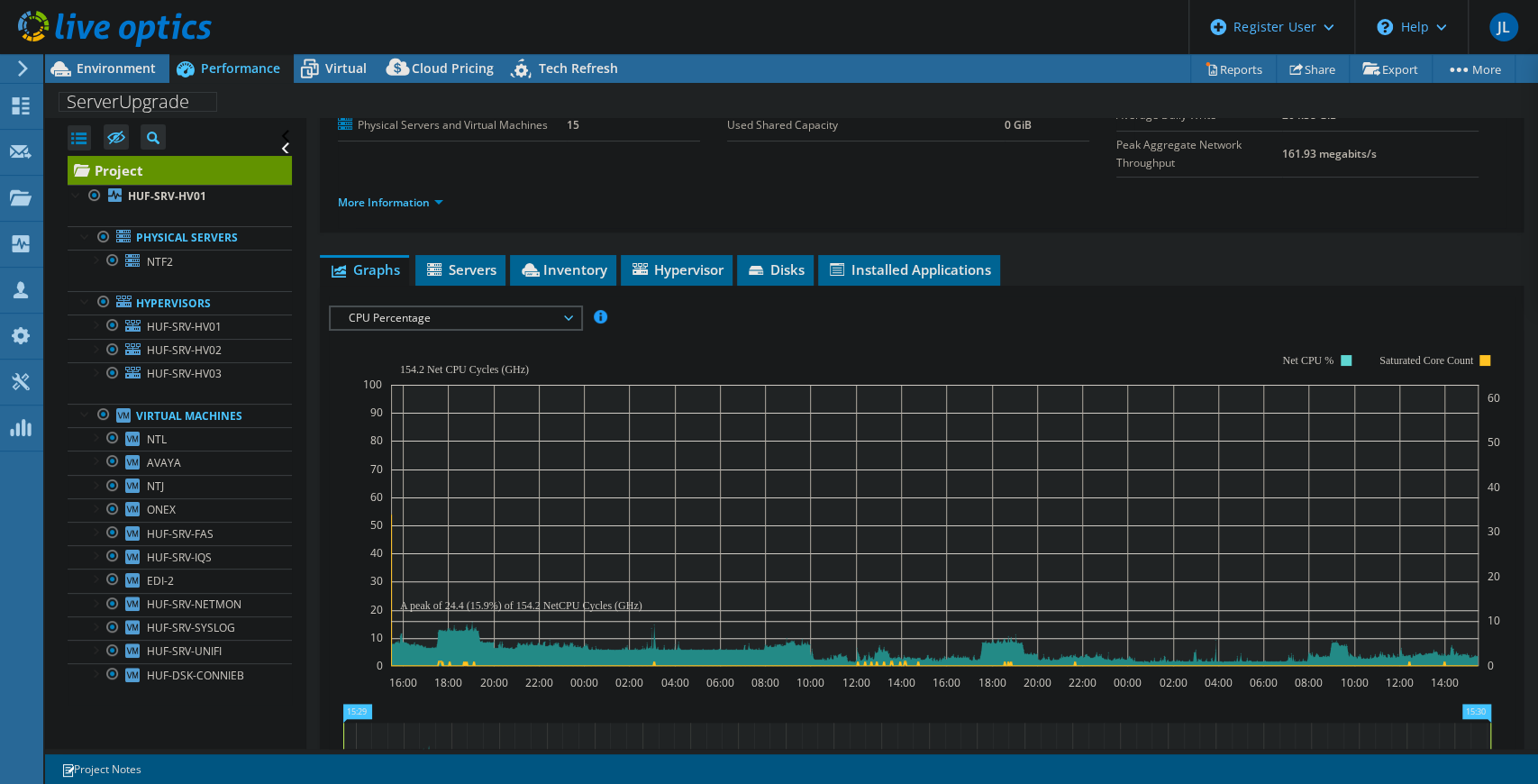
drag, startPoint x: 127, startPoint y: 65, endPoint x: 164, endPoint y: 85, distance: 42.1
click at [127, 65] on span "Environment" at bounding box center [116, 67] width 79 height 17
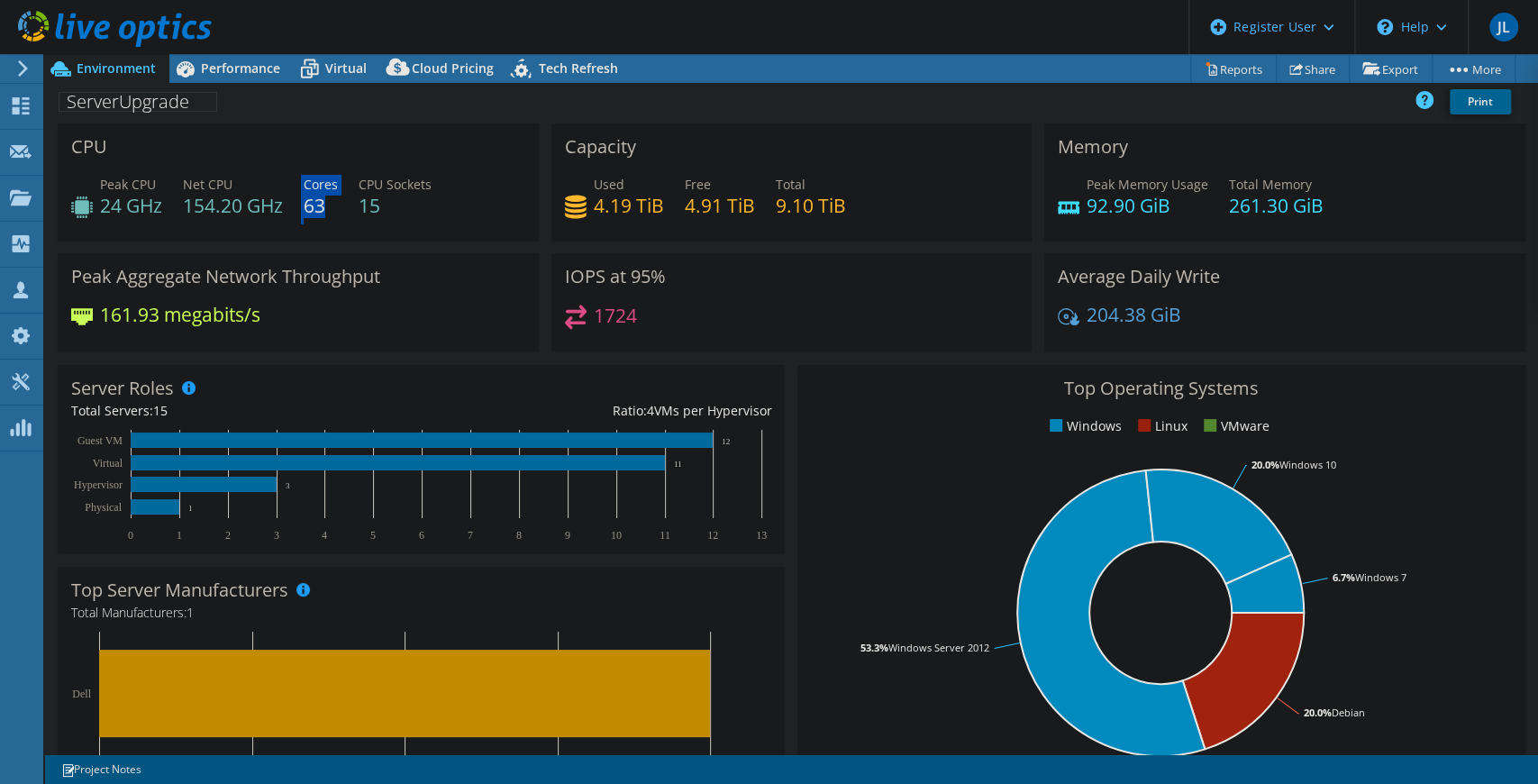
drag, startPoint x: 317, startPoint y: 208, endPoint x: 301, endPoint y: 208, distance: 16.0
click at [301, 208] on div "Peak CPU 24 GHz Net CPU 154.20 GHz Cores 63 CPU Sockets 15" at bounding box center [298, 204] width 454 height 58
click at [221, 77] on div "Performance" at bounding box center [231, 68] width 125 height 29
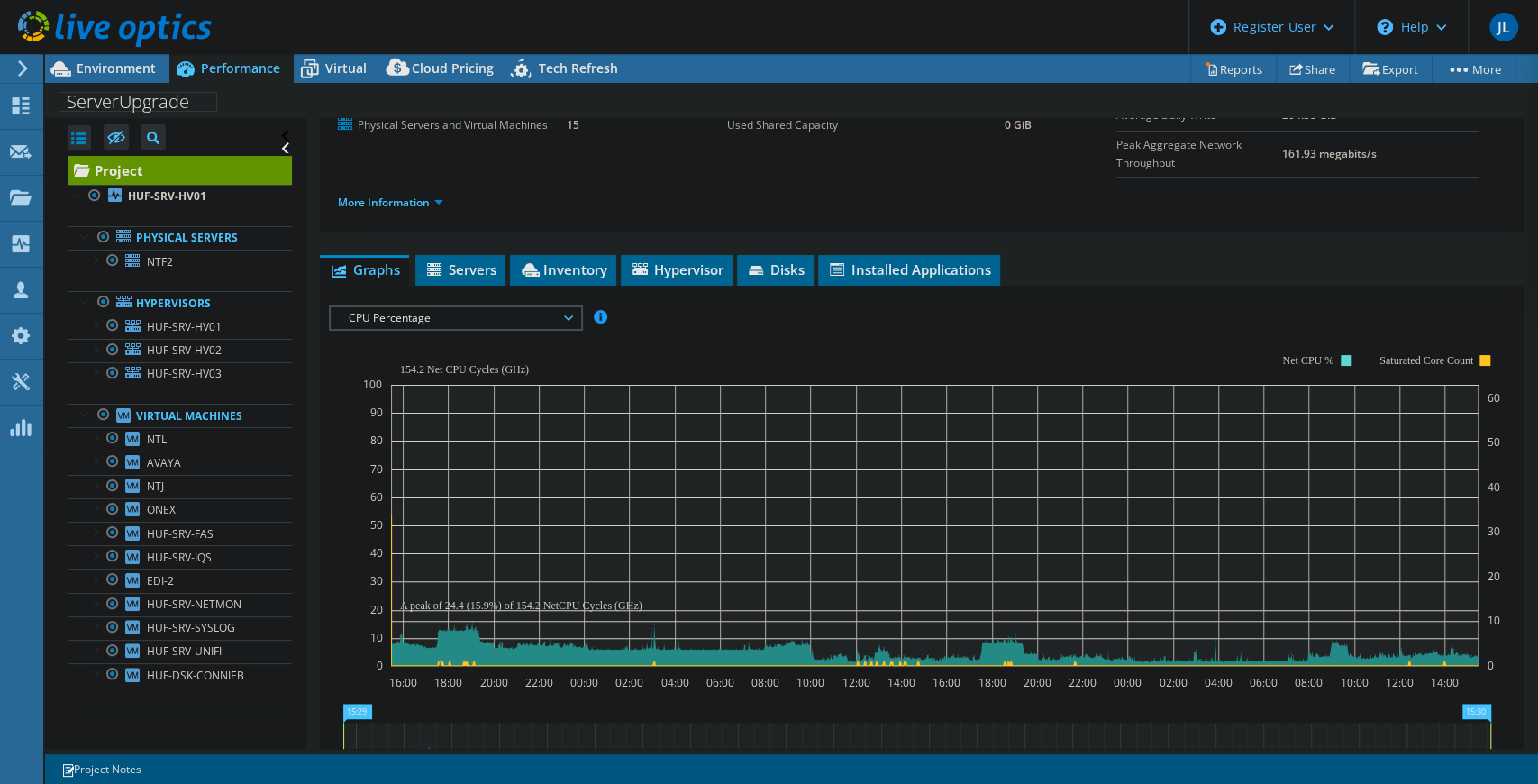
click at [492, 307] on span "CPU Percentage" at bounding box center [455, 318] width 231 height 22
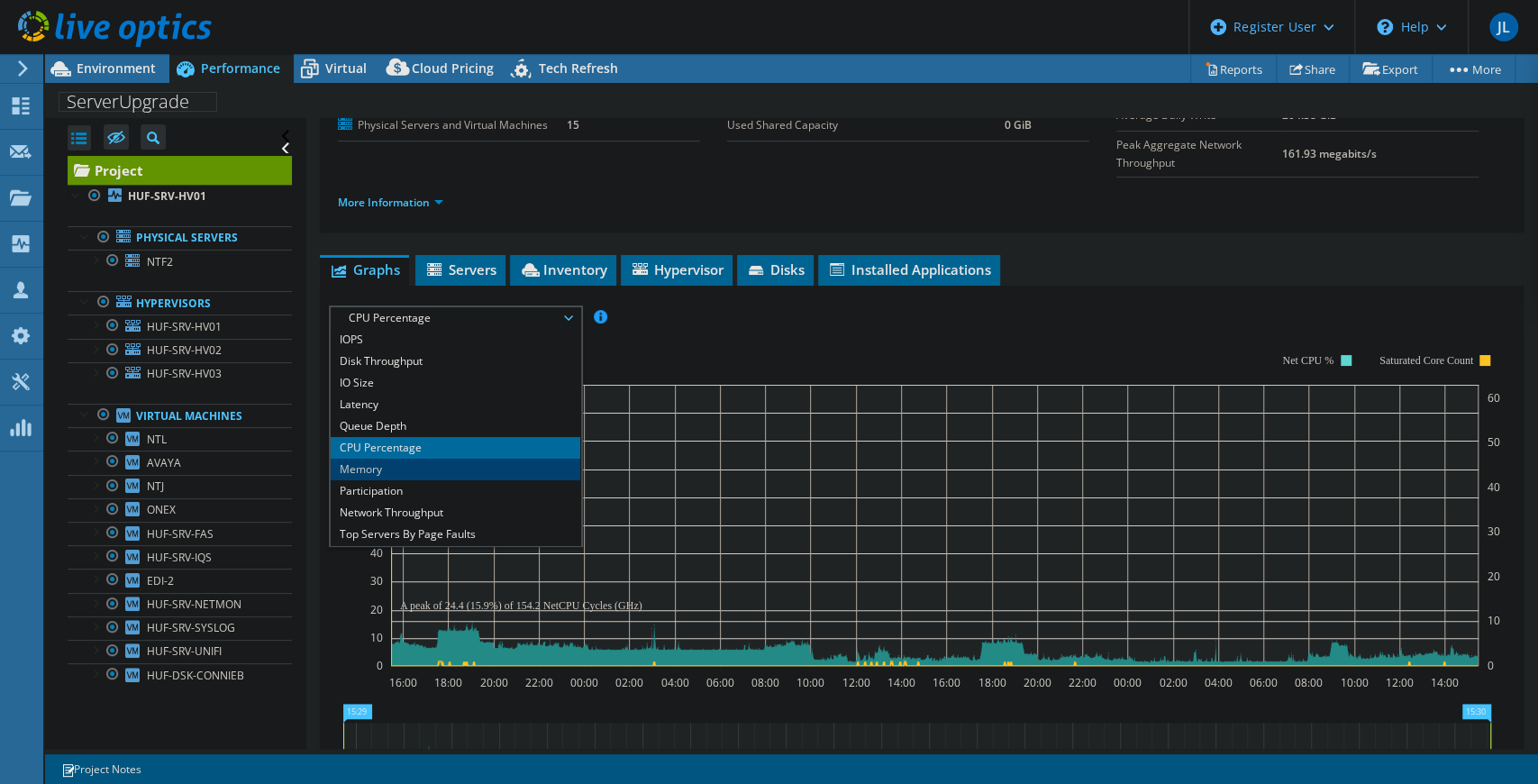
click at [433, 459] on li "Memory" at bounding box center [455, 470] width 250 height 22
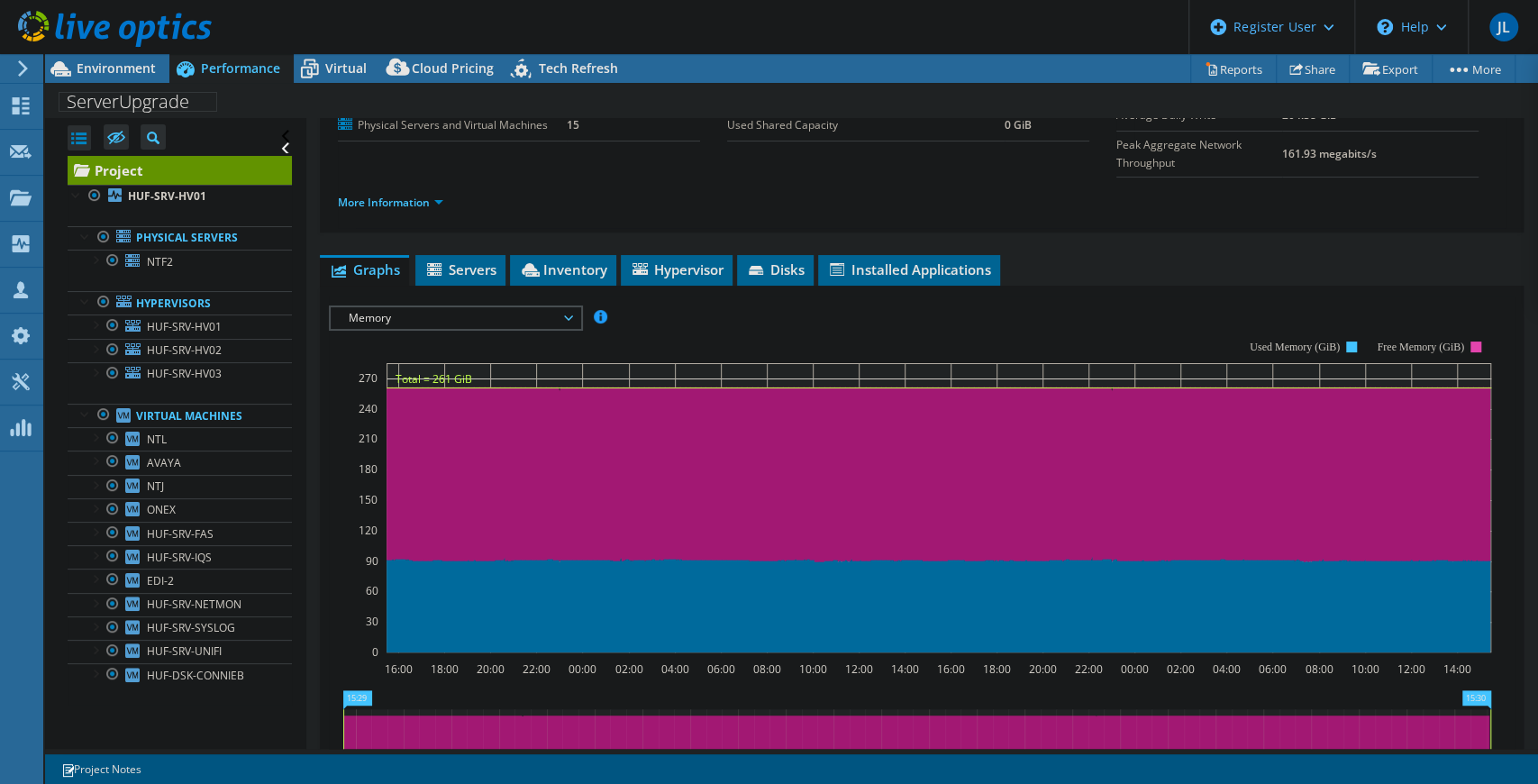
click at [668, 316] on rect at bounding box center [910, 496] width 1163 height 361
click at [498, 307] on span "Memory" at bounding box center [455, 318] width 231 height 22
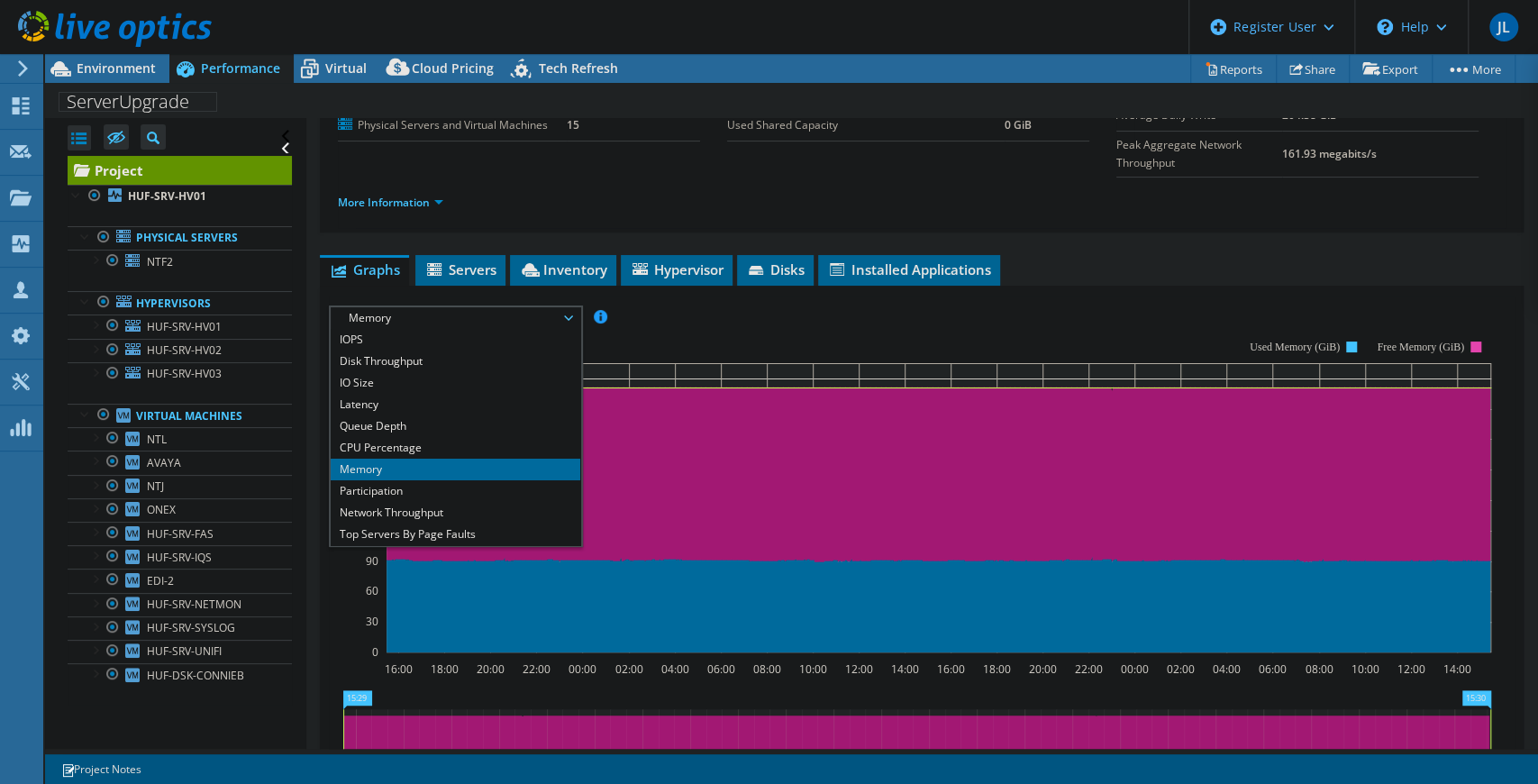
click at [694, 316] on rect at bounding box center [910, 496] width 1163 height 361
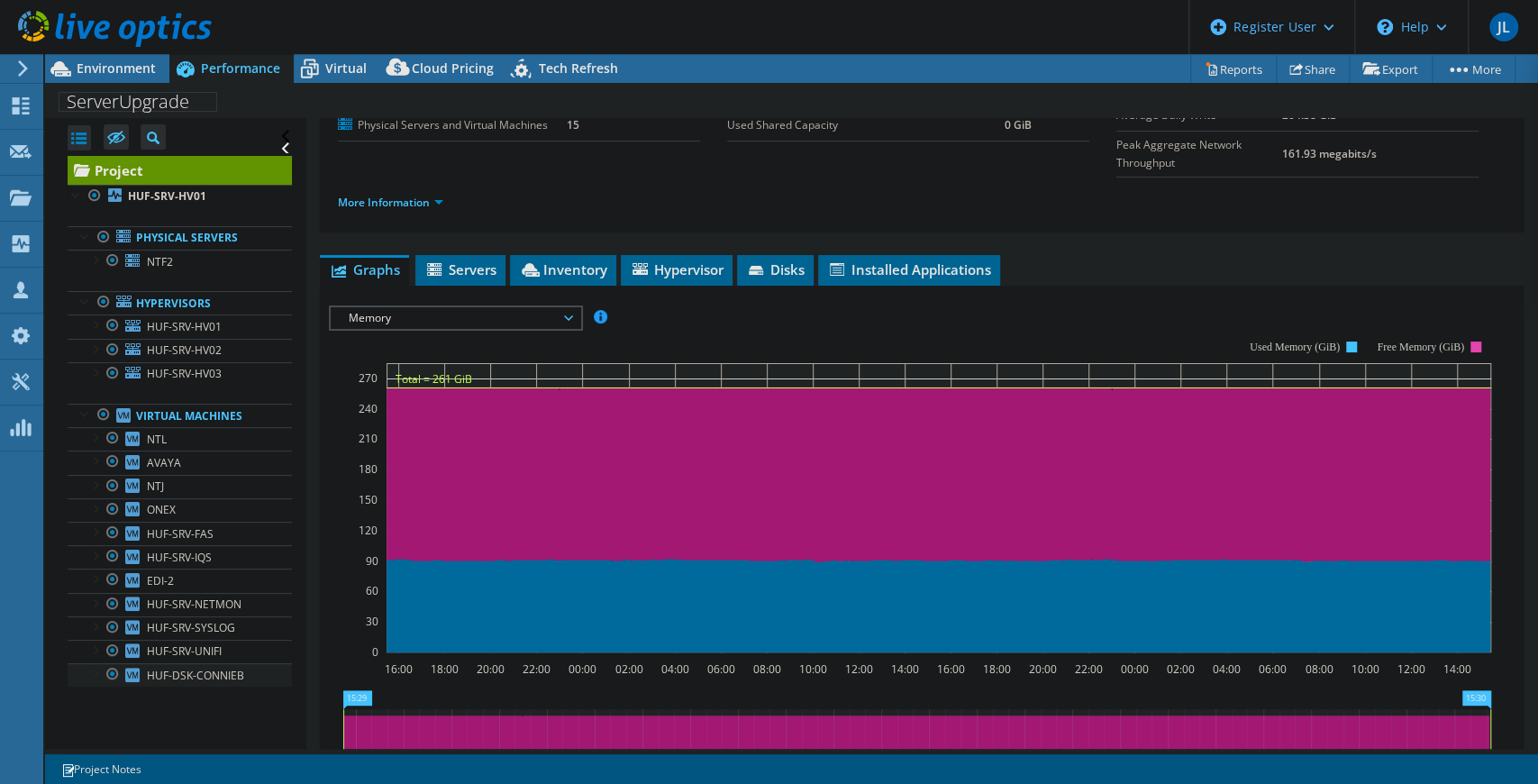
click at [112, 668] on div at bounding box center [113, 674] width 18 height 22
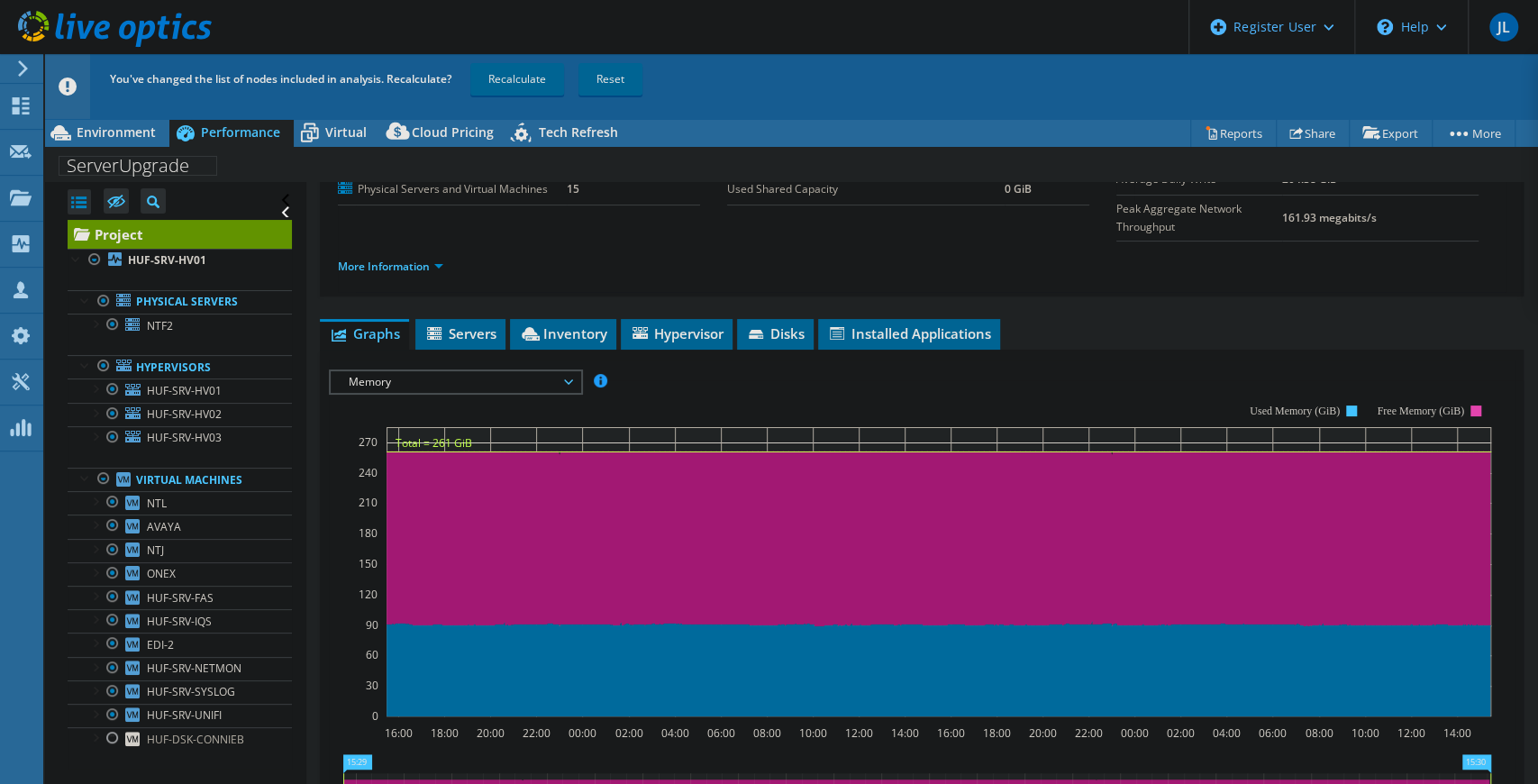
click at [716, 381] on rect at bounding box center [910, 561] width 1163 height 361
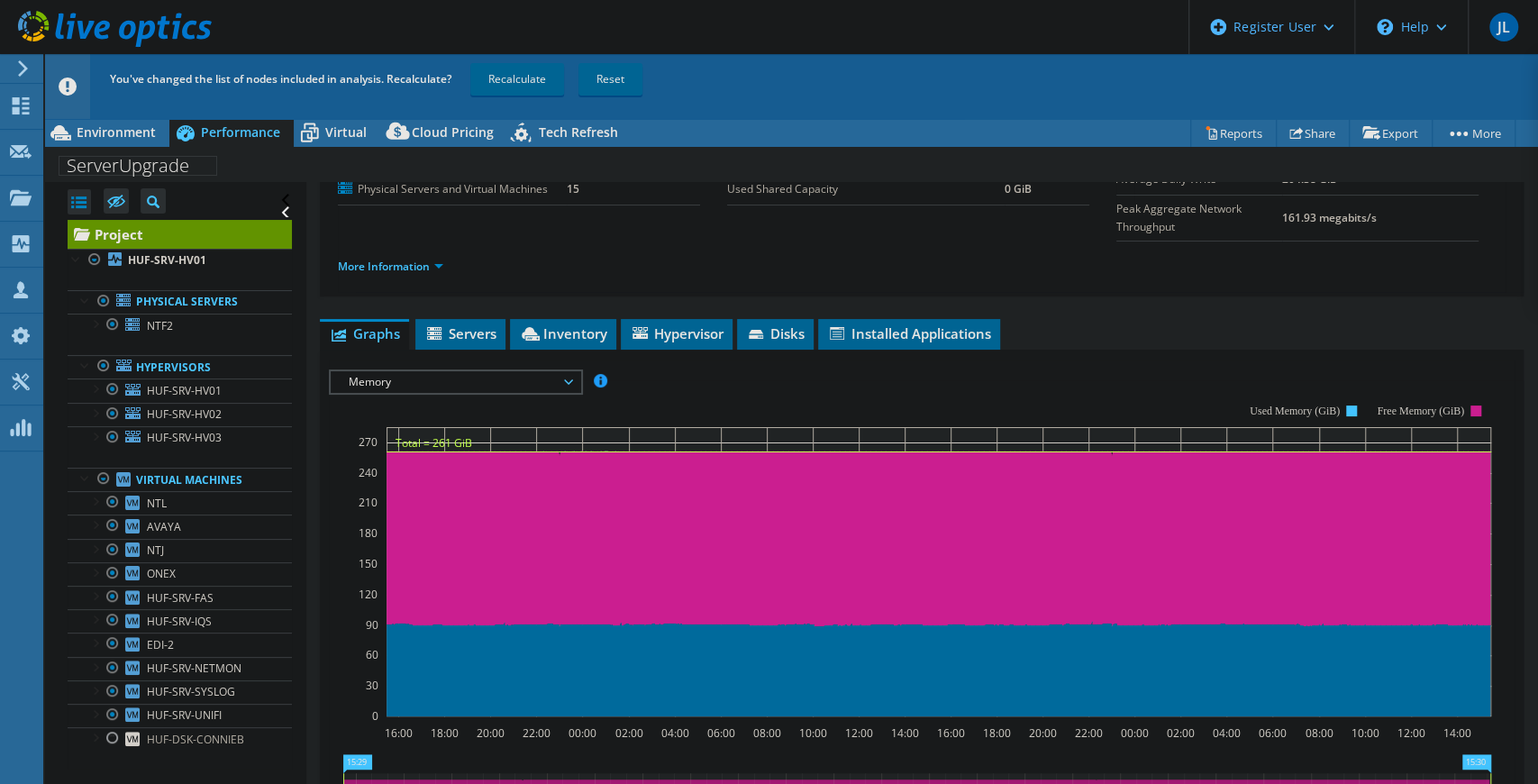
click at [494, 372] on span "Memory" at bounding box center [455, 382] width 231 height 22
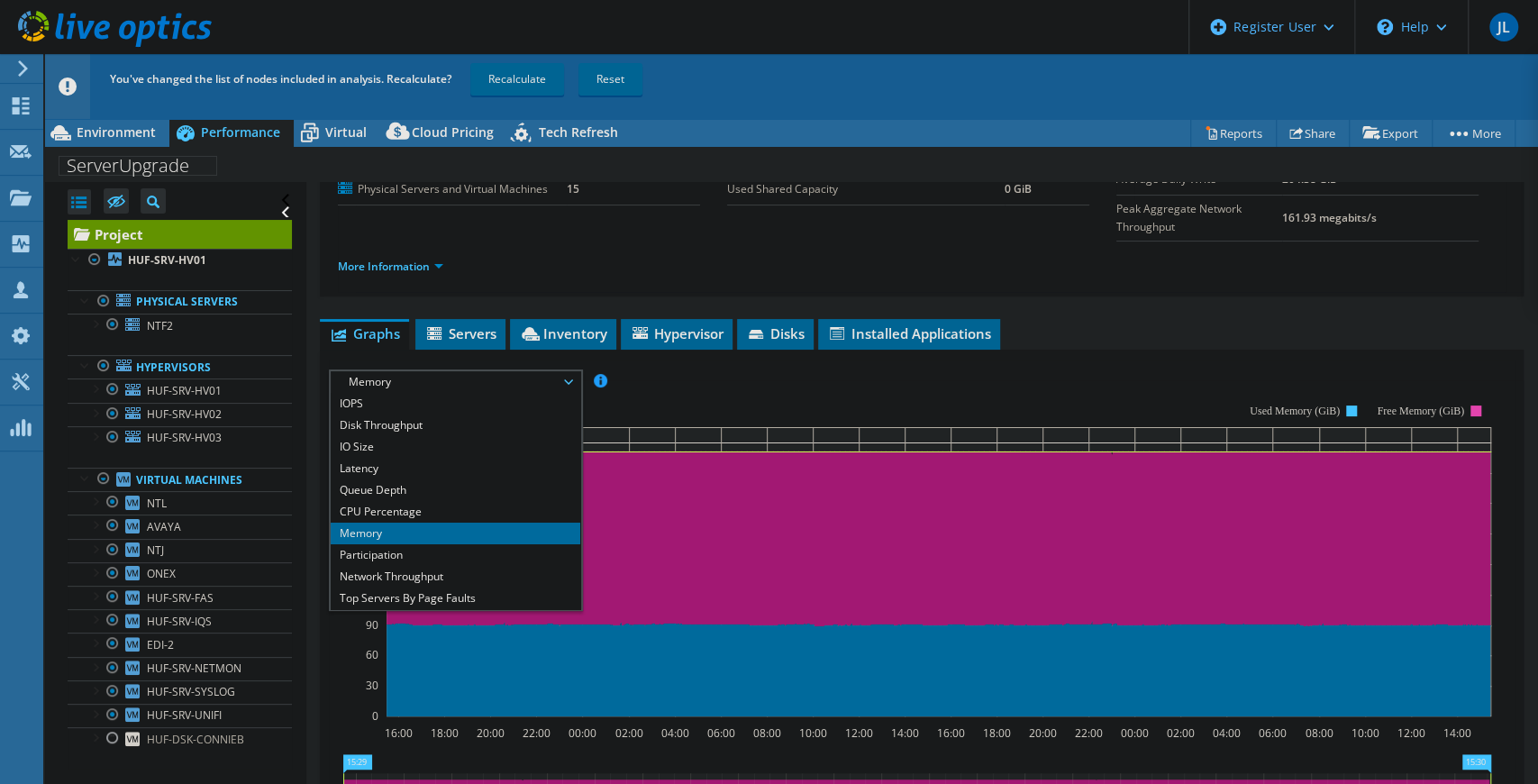
click at [681, 370] on div "IOPS Disk Throughput IO Size Latency Queue Depth CPU Percentage Memory Page Fau…" at bounding box center [922, 382] width 1186 height 25
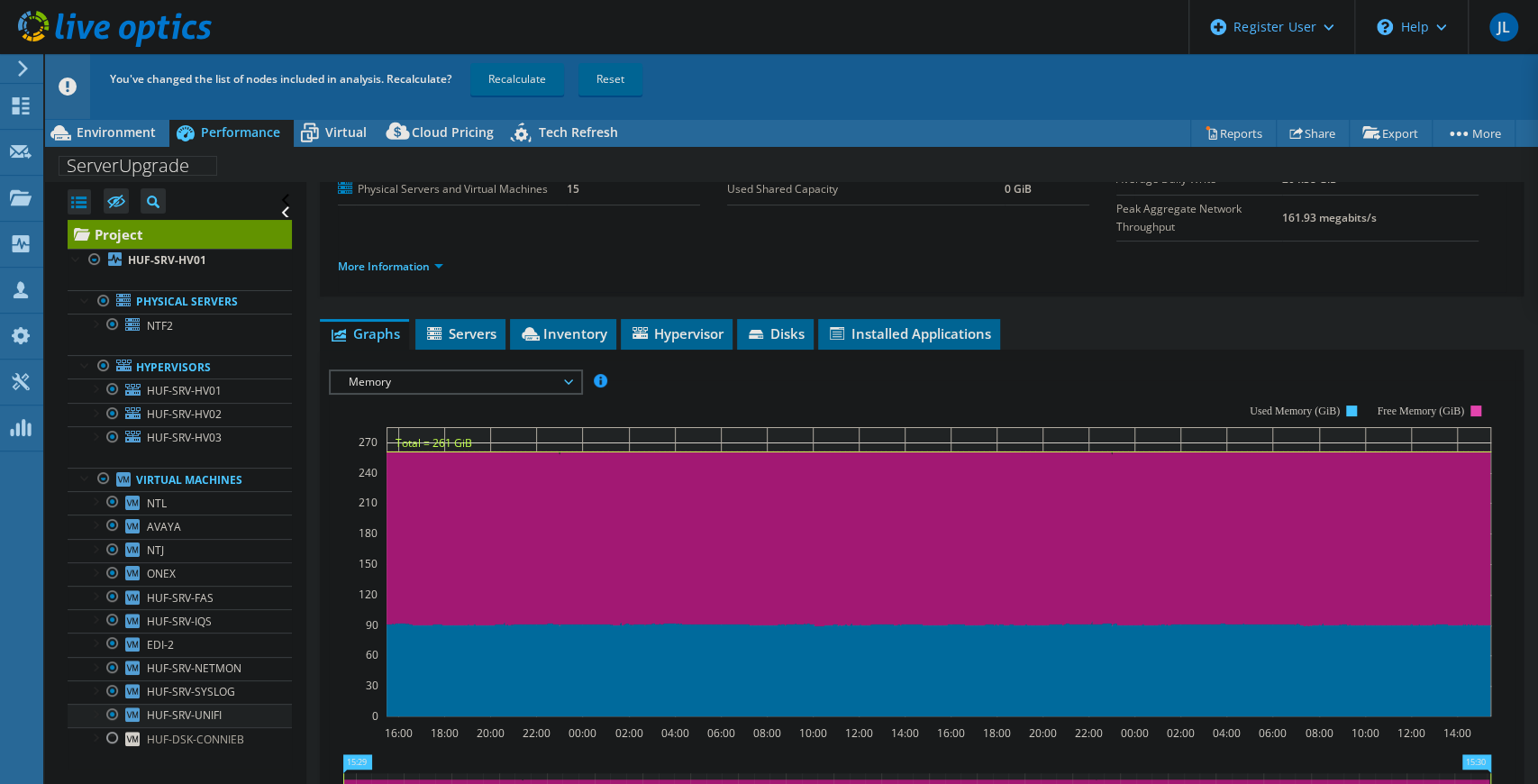
click at [113, 708] on div at bounding box center [113, 715] width 18 height 22
click at [116, 687] on div at bounding box center [113, 691] width 18 height 22
click at [116, 663] on div at bounding box center [113, 667] width 18 height 22
click at [114, 642] on div at bounding box center [113, 644] width 18 height 22
click at [112, 617] on div at bounding box center [113, 620] width 18 height 22
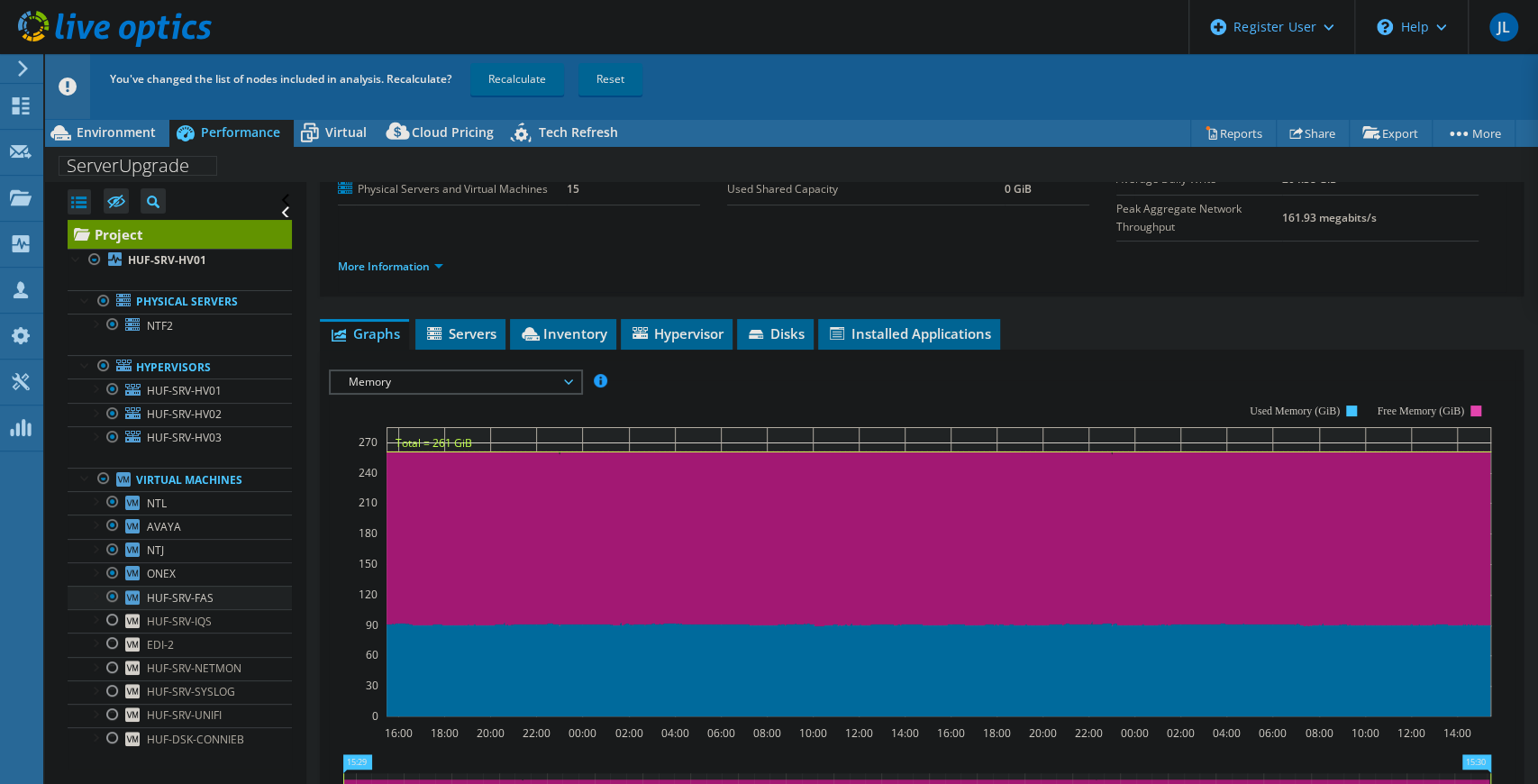
click at [115, 598] on div at bounding box center [113, 596] width 18 height 22
click at [110, 562] on div at bounding box center [113, 573] width 18 height 22
click at [114, 548] on div at bounding box center [113, 550] width 18 height 22
click at [111, 519] on div at bounding box center [113, 525] width 18 height 22
click at [111, 496] on div at bounding box center [113, 502] width 18 height 22
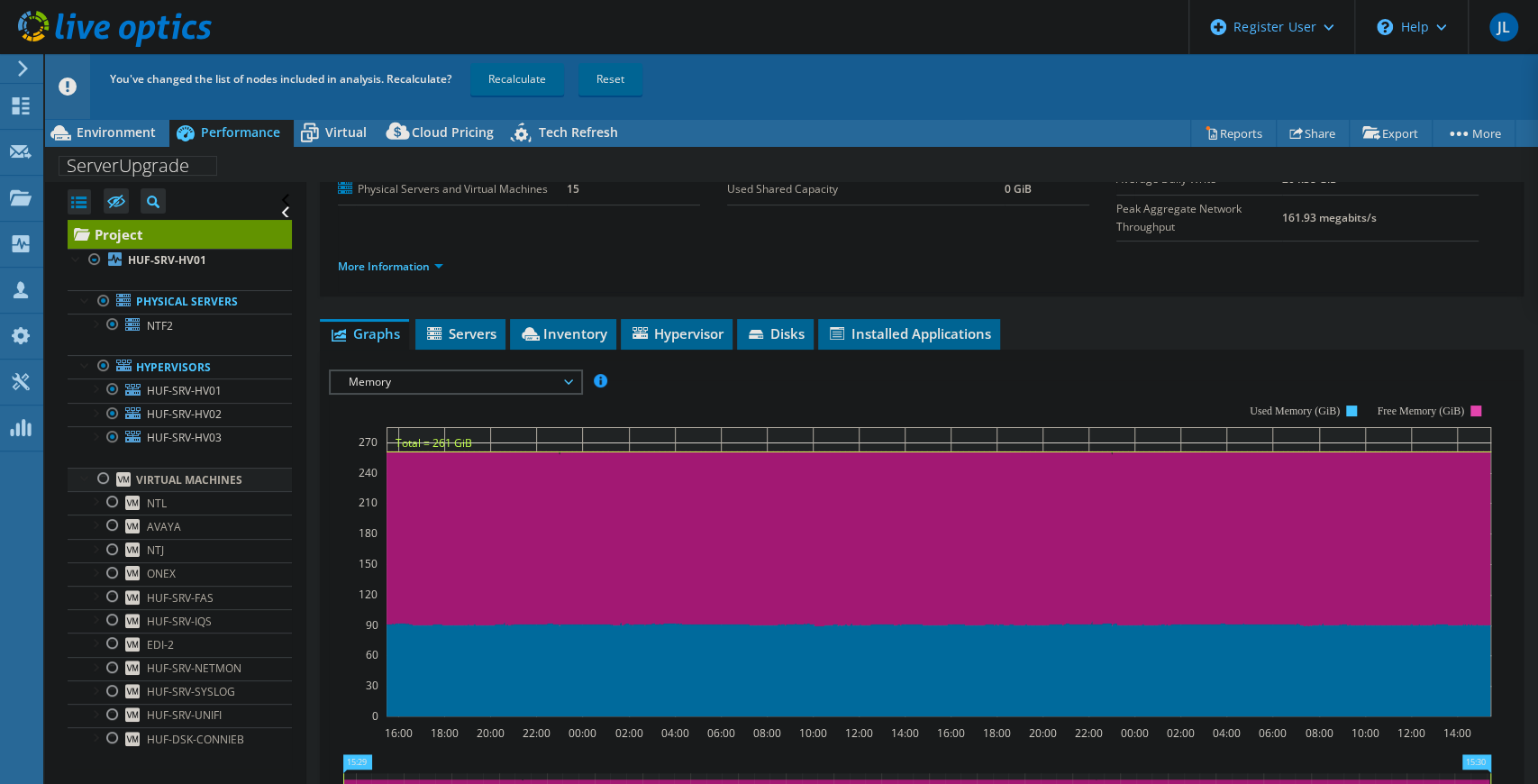
click at [107, 477] on div at bounding box center [104, 479] width 18 height 22
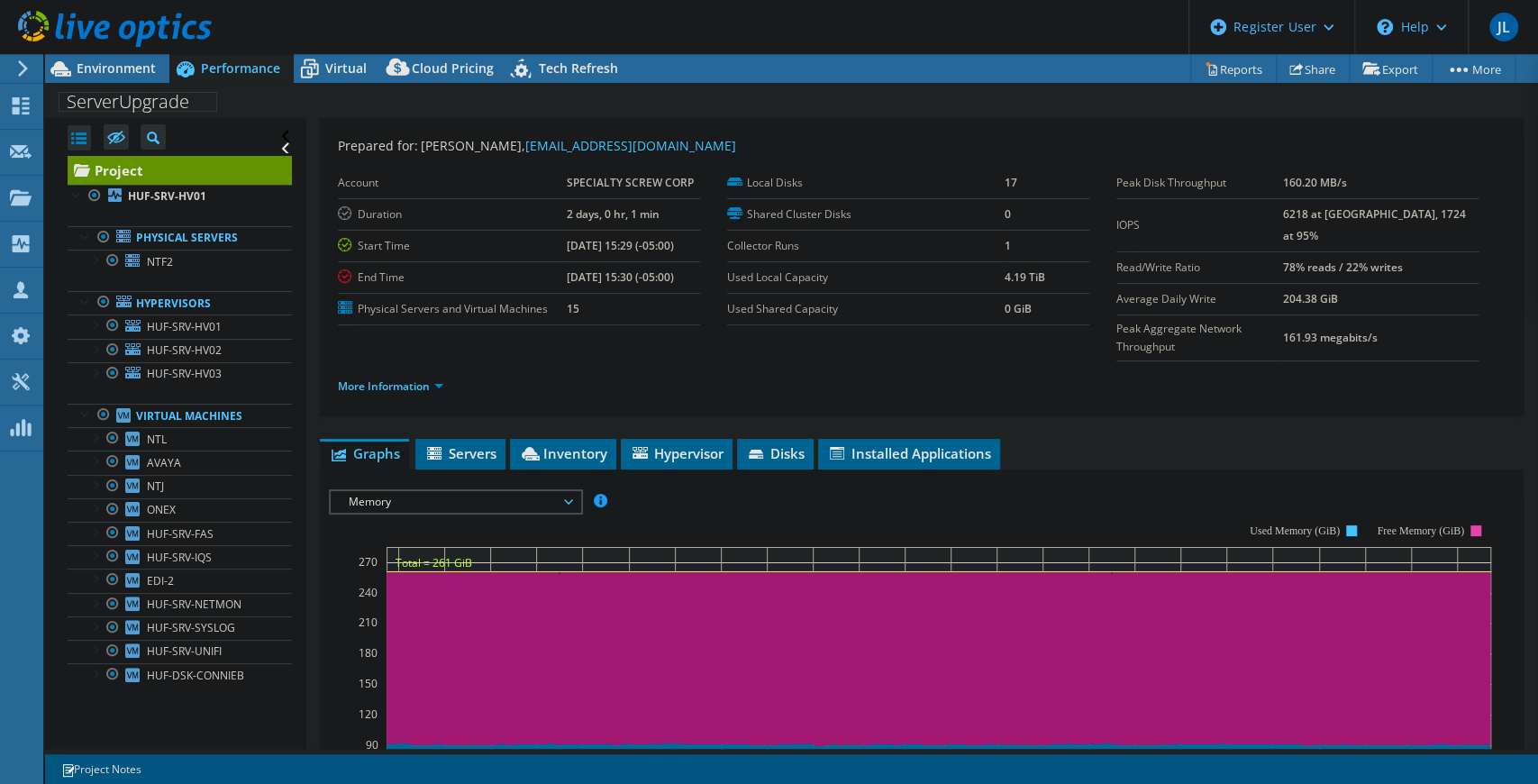
scroll to position [256, 0]
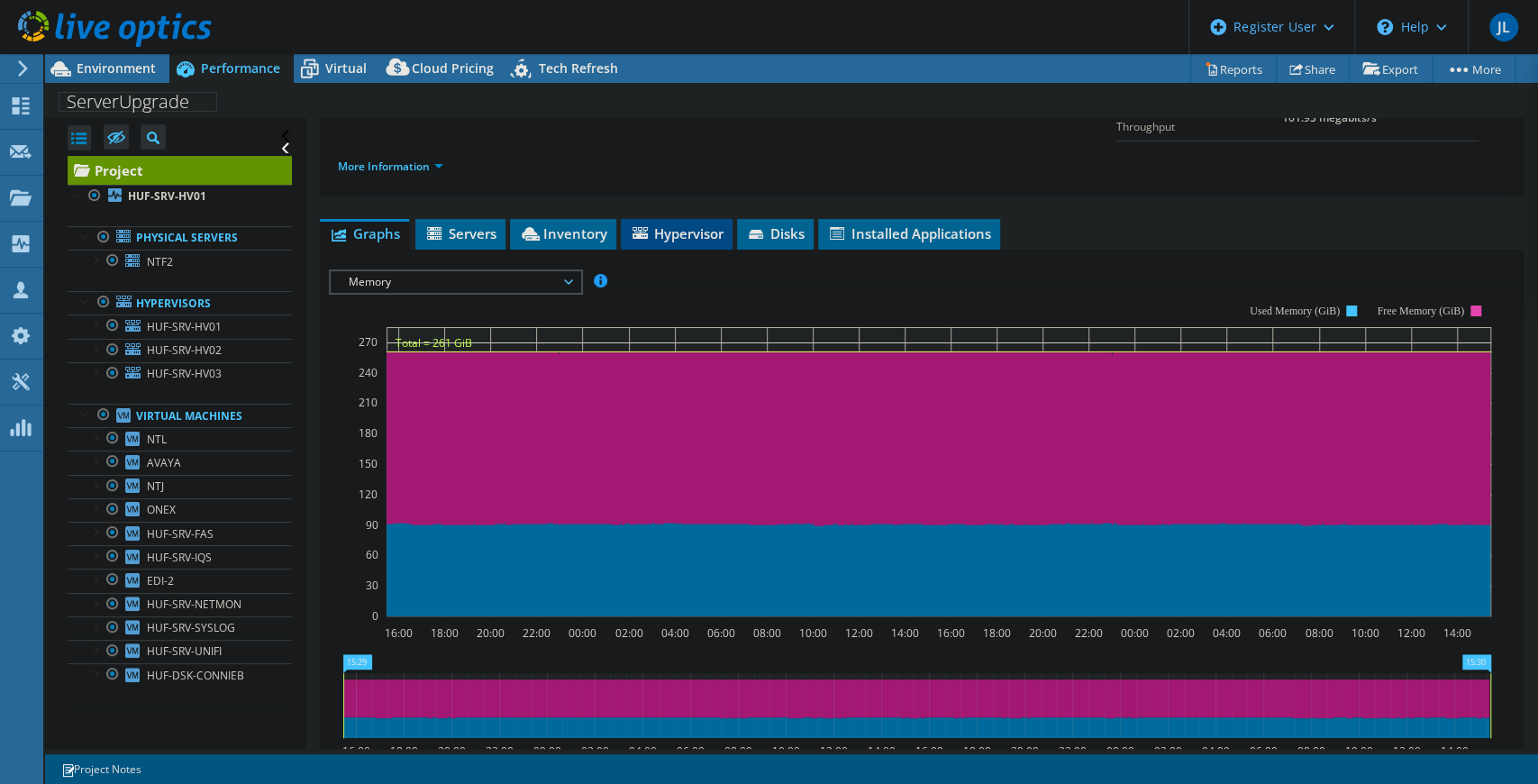
click at [704, 219] on li "Hypervisor" at bounding box center [677, 234] width 112 height 31
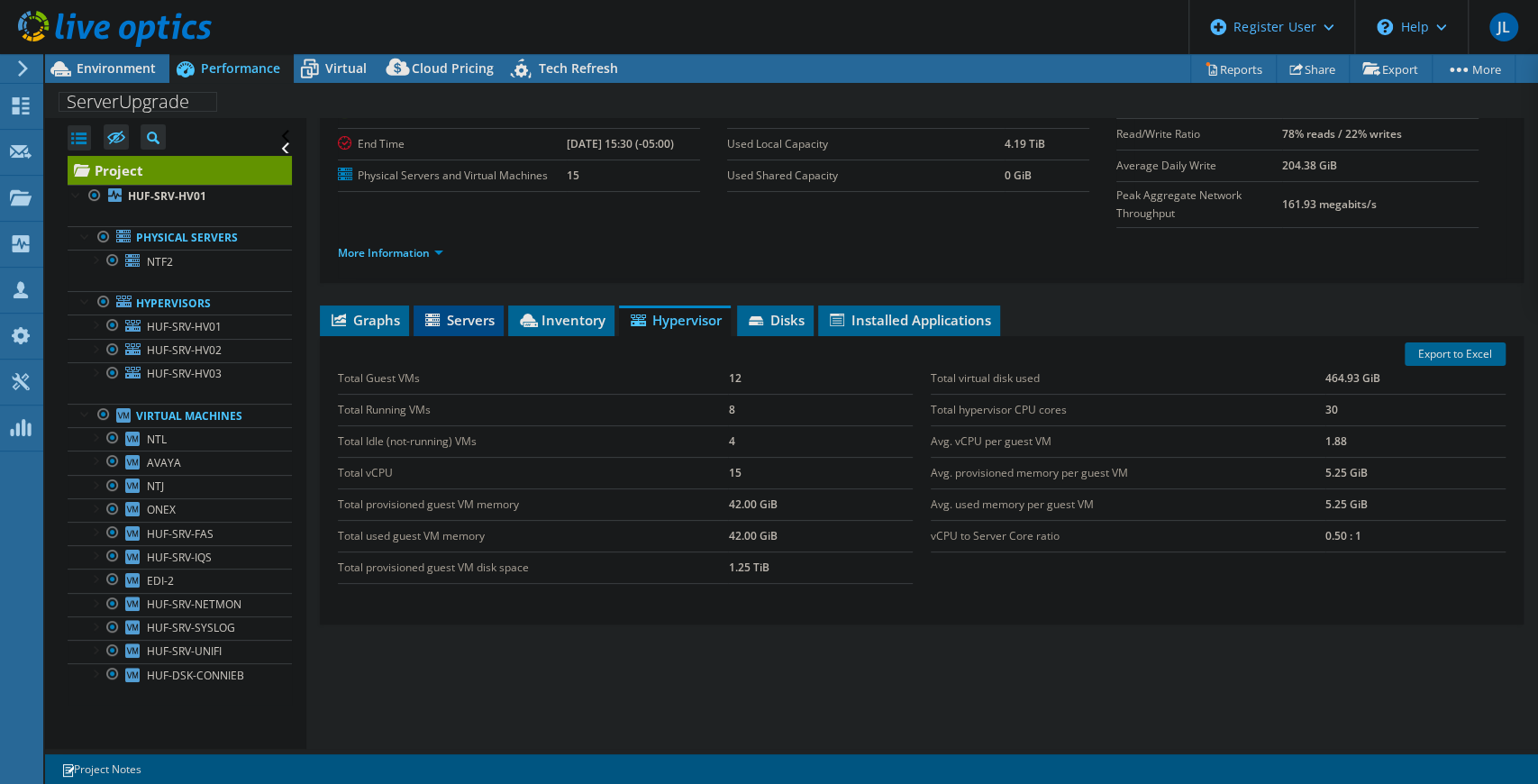
click at [437, 313] on icon at bounding box center [434, 321] width 18 height 15
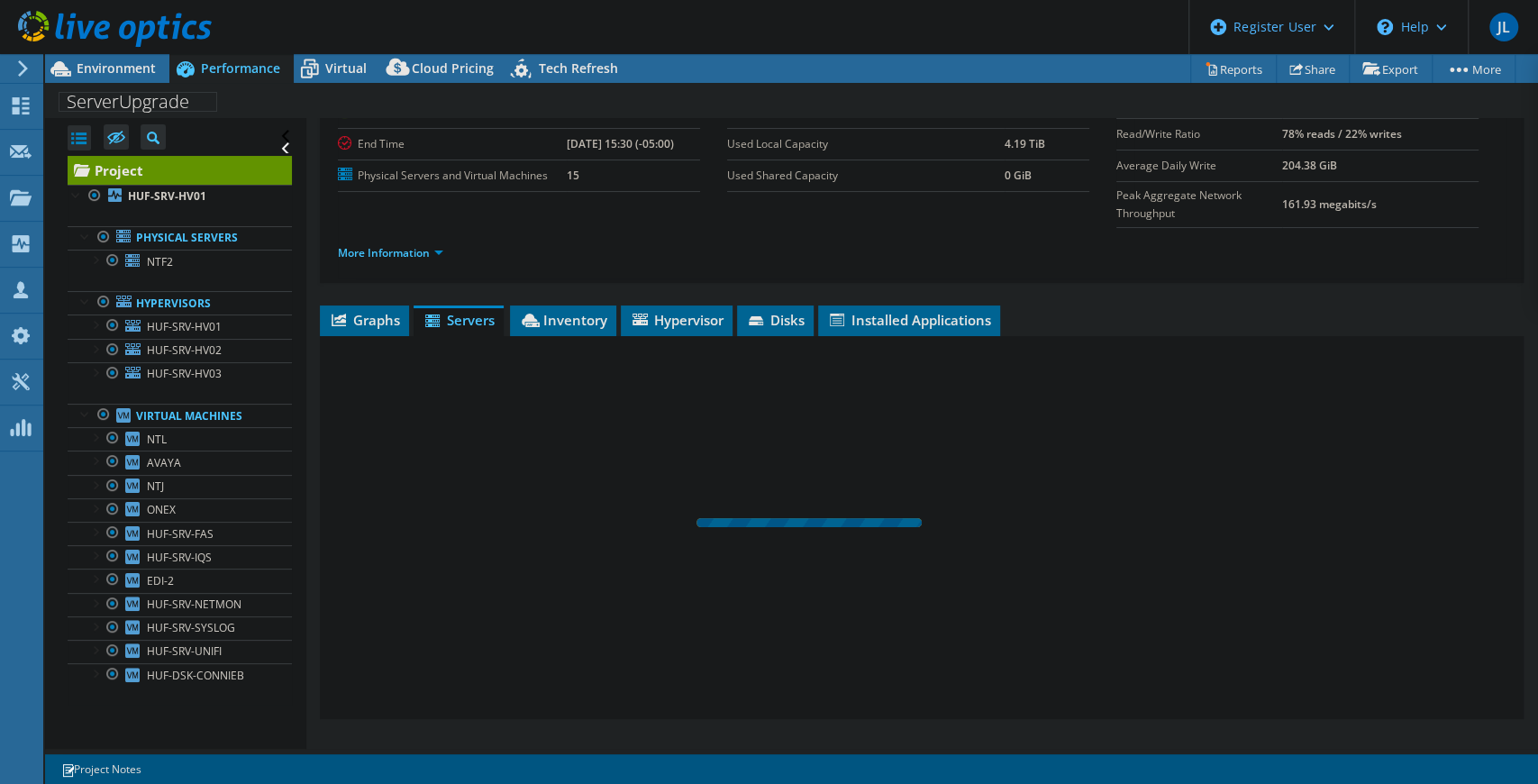
click at [370, 311] on span "Graphs" at bounding box center [364, 320] width 71 height 18
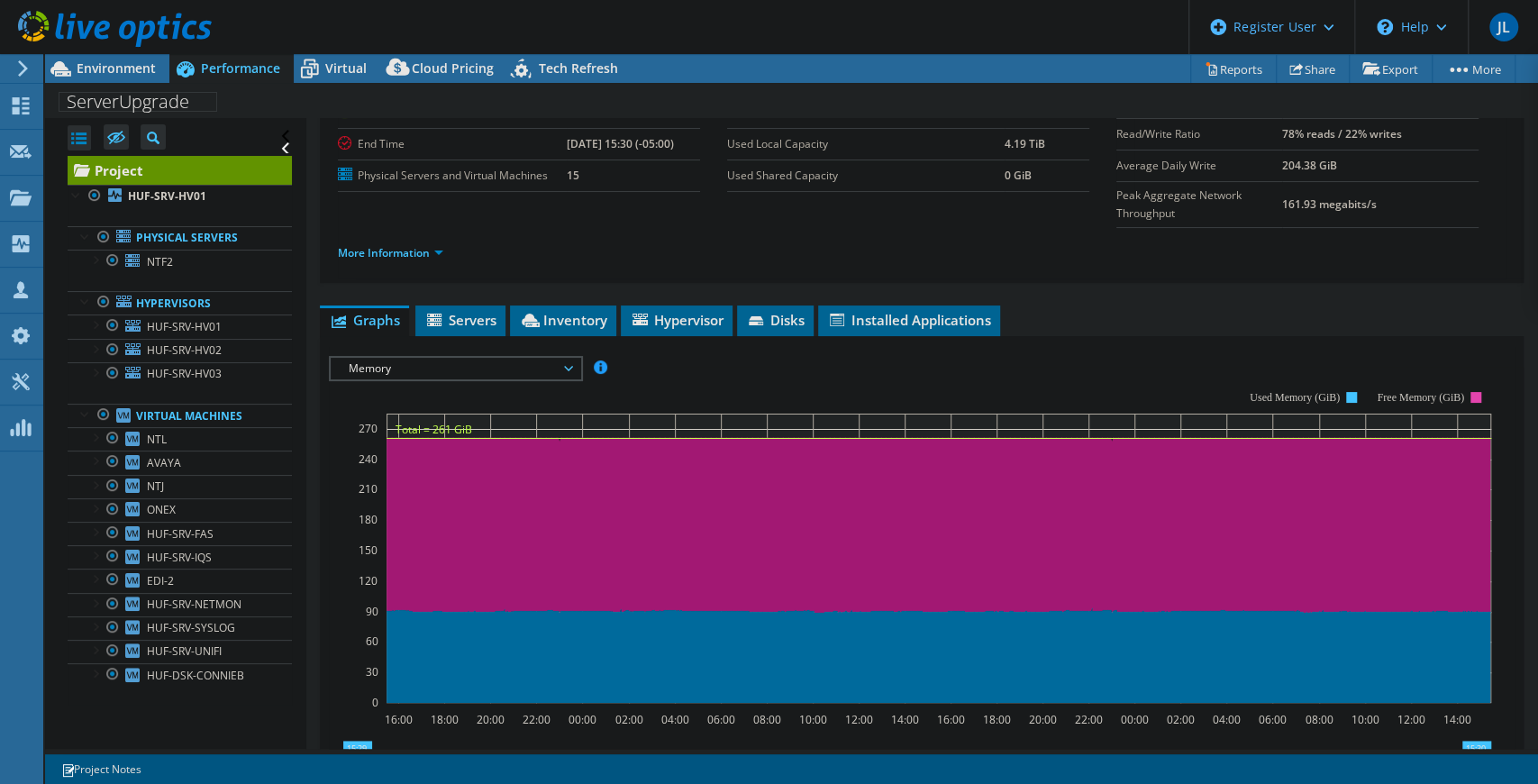
scroll to position [256, 0]
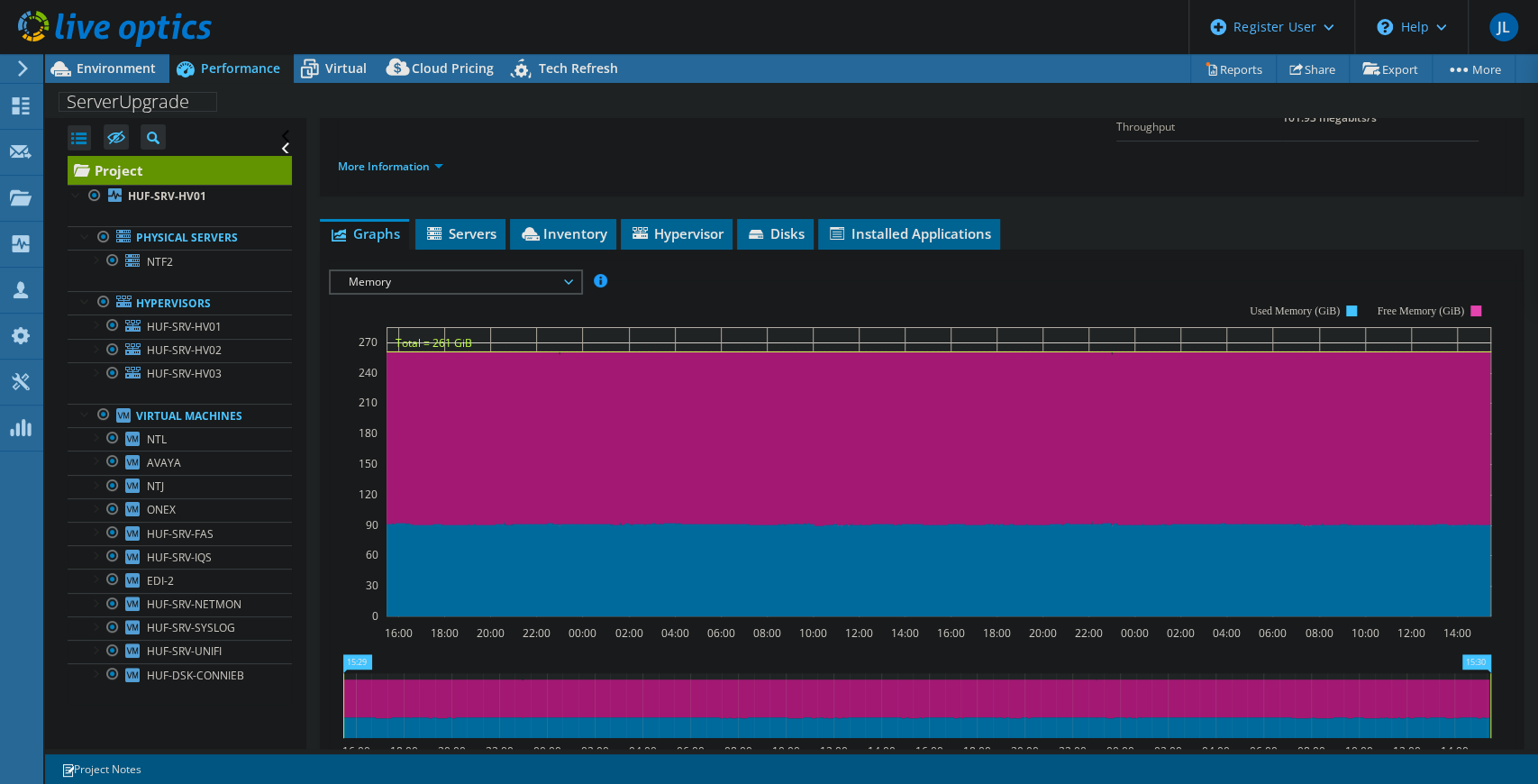
click at [541, 271] on span "Memory" at bounding box center [455, 282] width 231 height 22
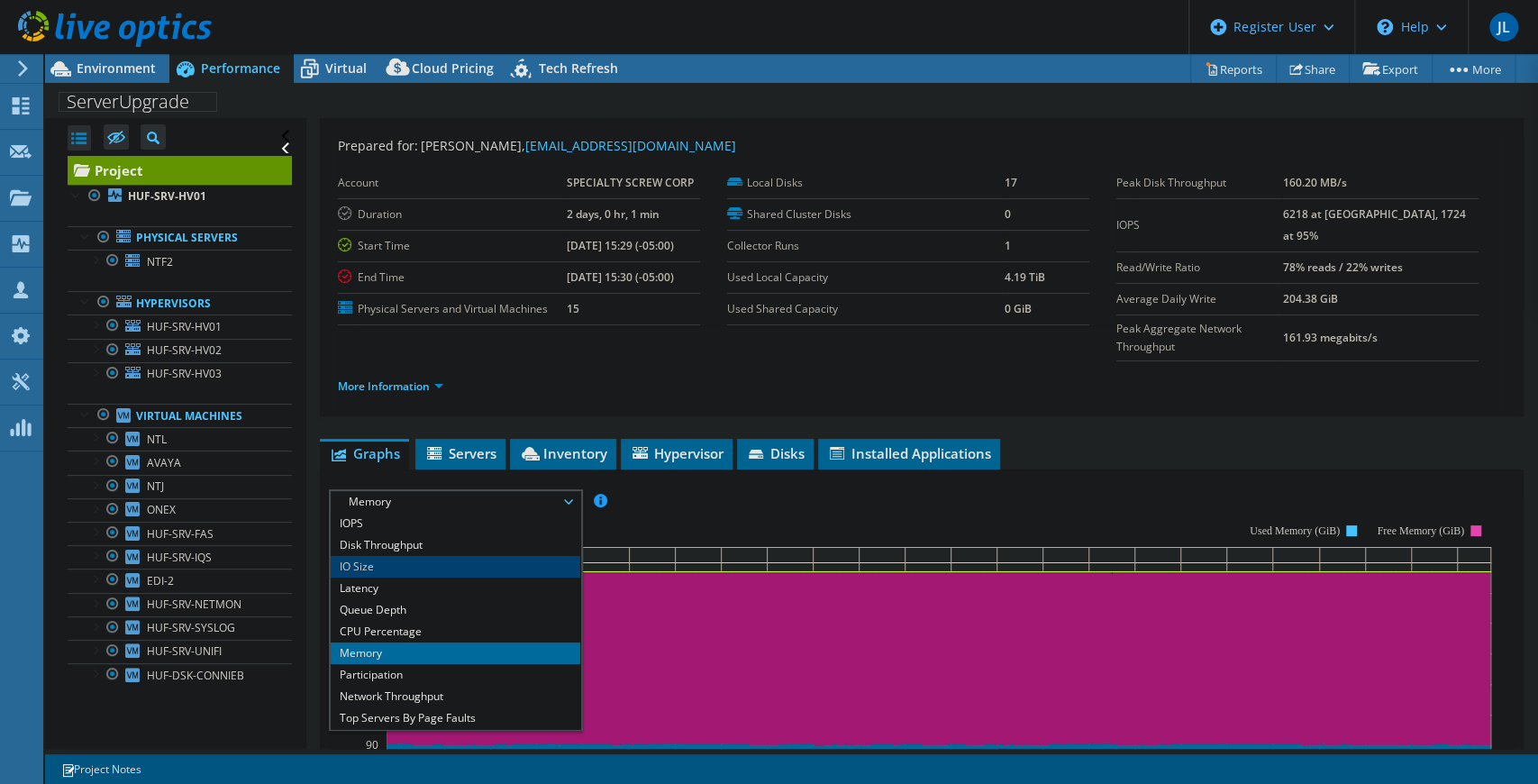
scroll to position [0, 0]
click at [699, 500] on rect at bounding box center [910, 680] width 1163 height 361
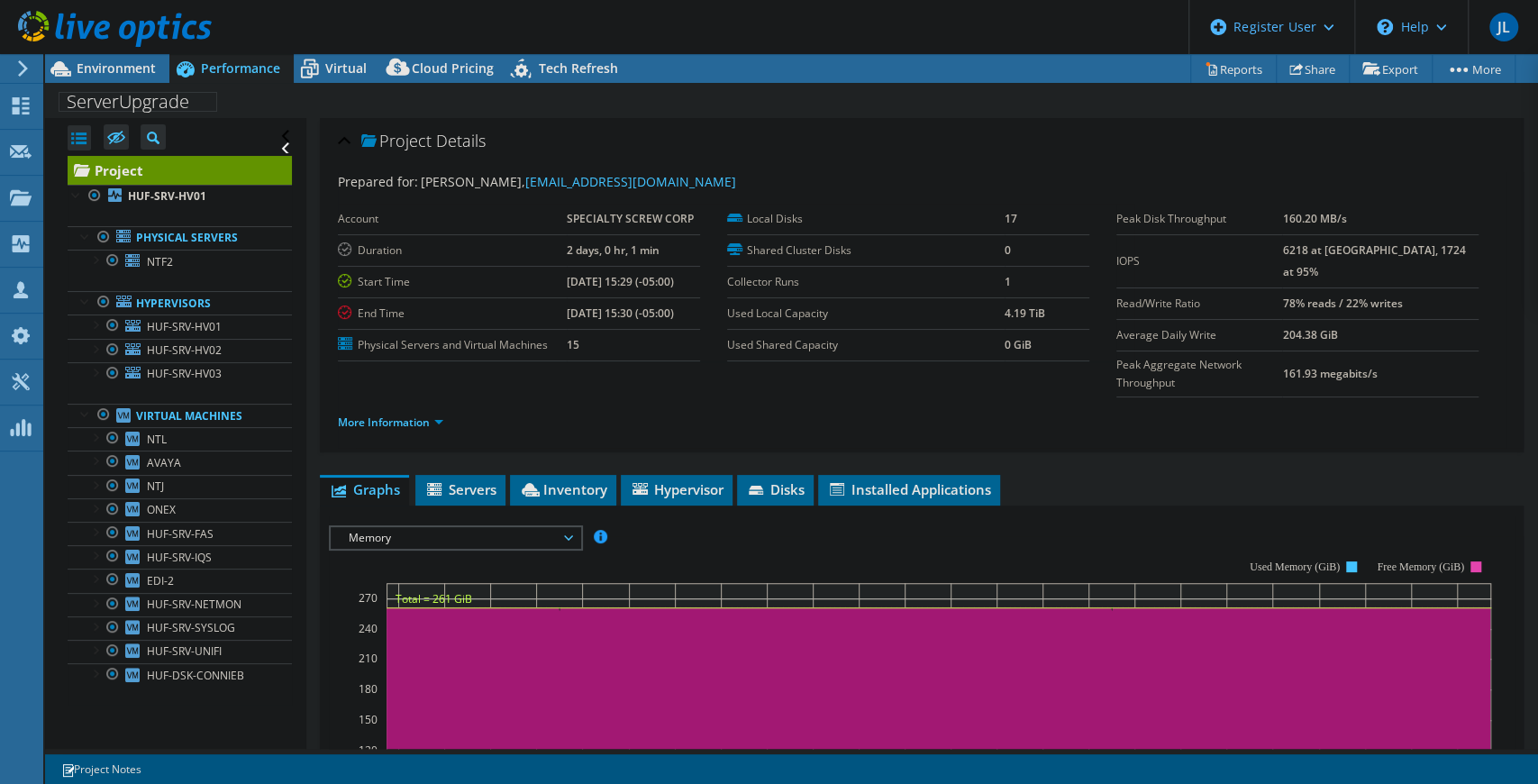
click at [461, 527] on span "Memory" at bounding box center [455, 538] width 231 height 22
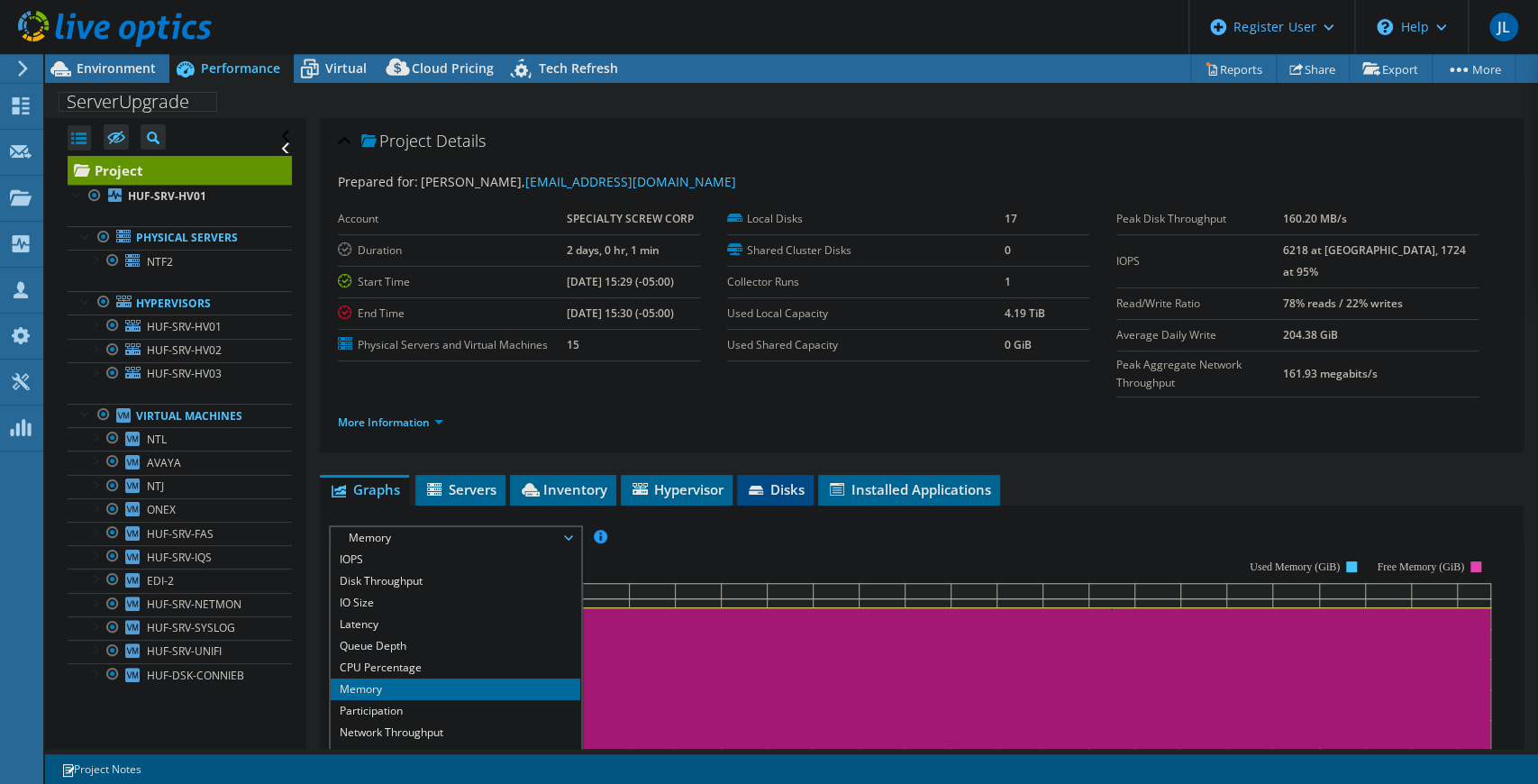
click at [791, 480] on span "Disks" at bounding box center [775, 489] width 58 height 18
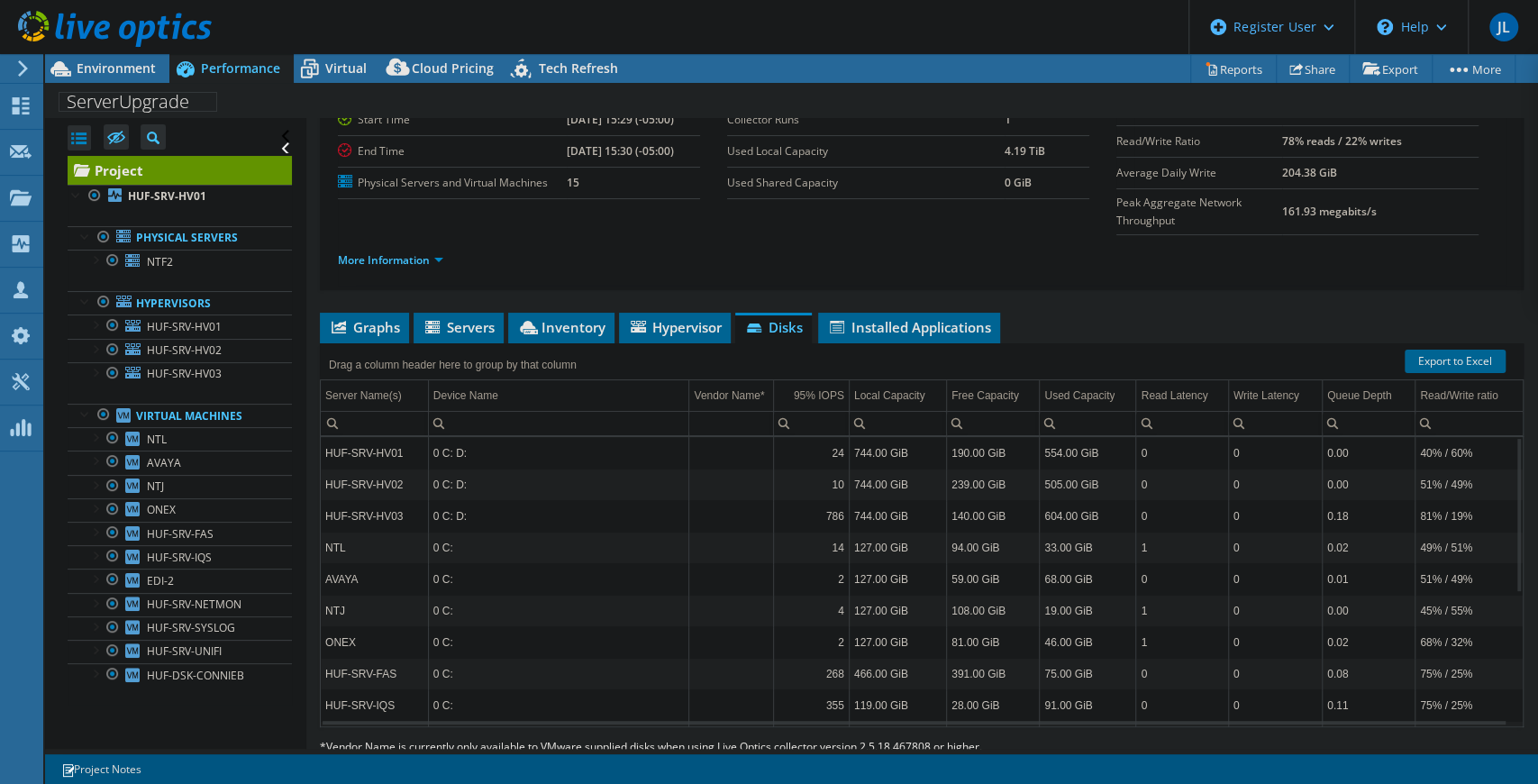
scroll to position [169, 0]
